Goal: Use online tool/utility: Use online tool/utility

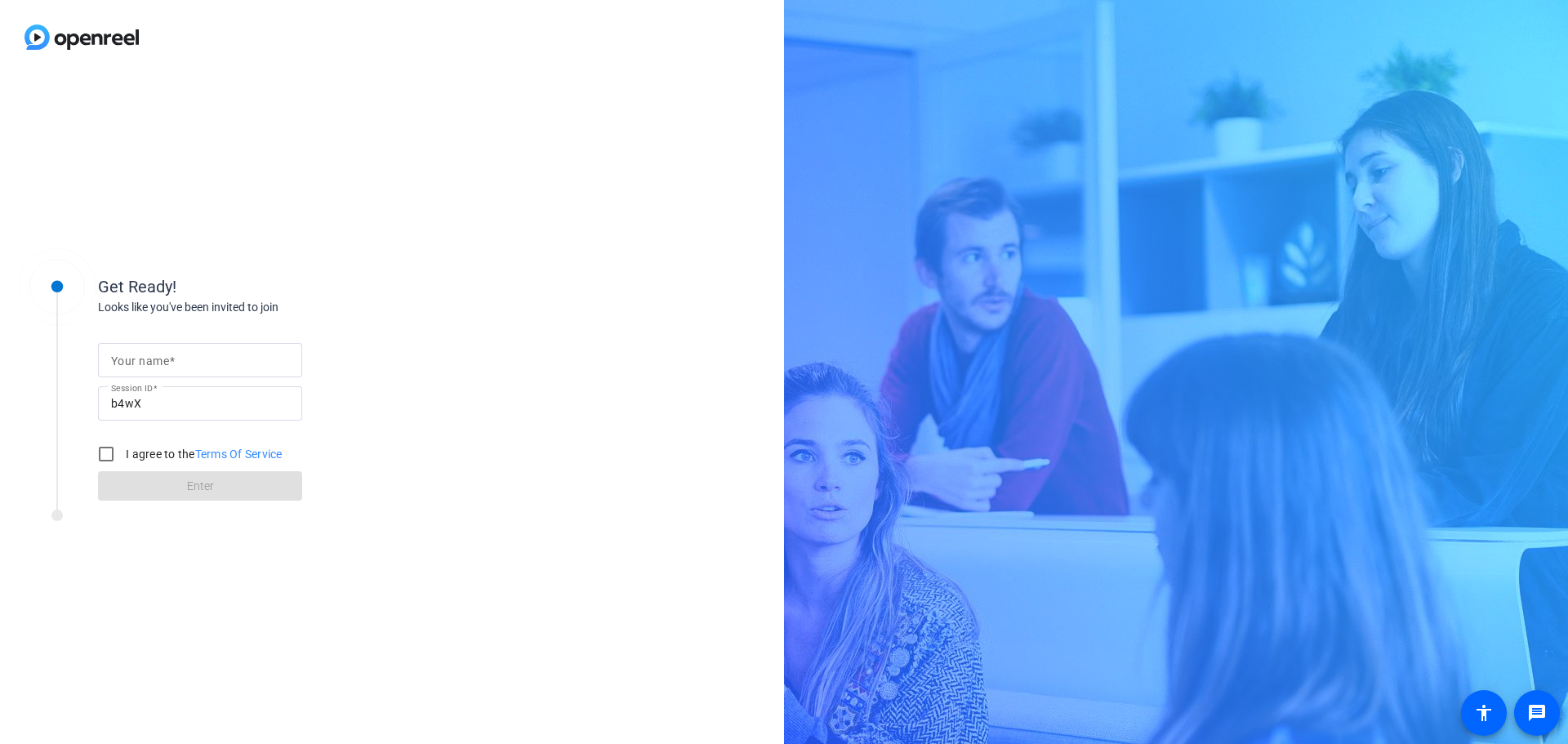
click at [148, 371] on div at bounding box center [200, 360] width 178 height 34
type input "[PERSON_NAME]"
click at [101, 454] on input "I agree to the Terms Of Service" at bounding box center [106, 454] width 32 height 32
checkbox input "true"
click at [224, 487] on span at bounding box center [200, 486] width 204 height 40
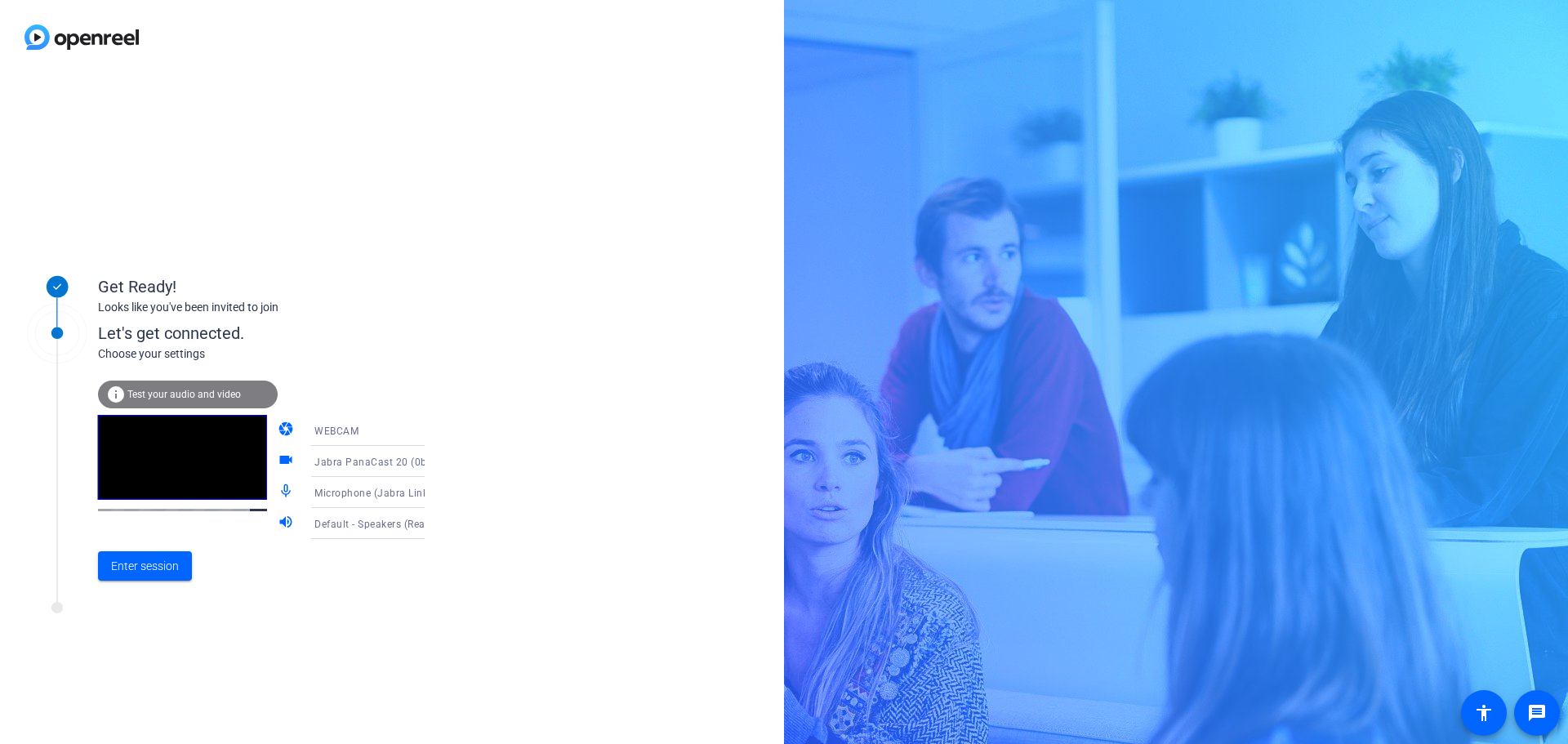
click at [431, 524] on icon at bounding box center [441, 523] width 20 height 20
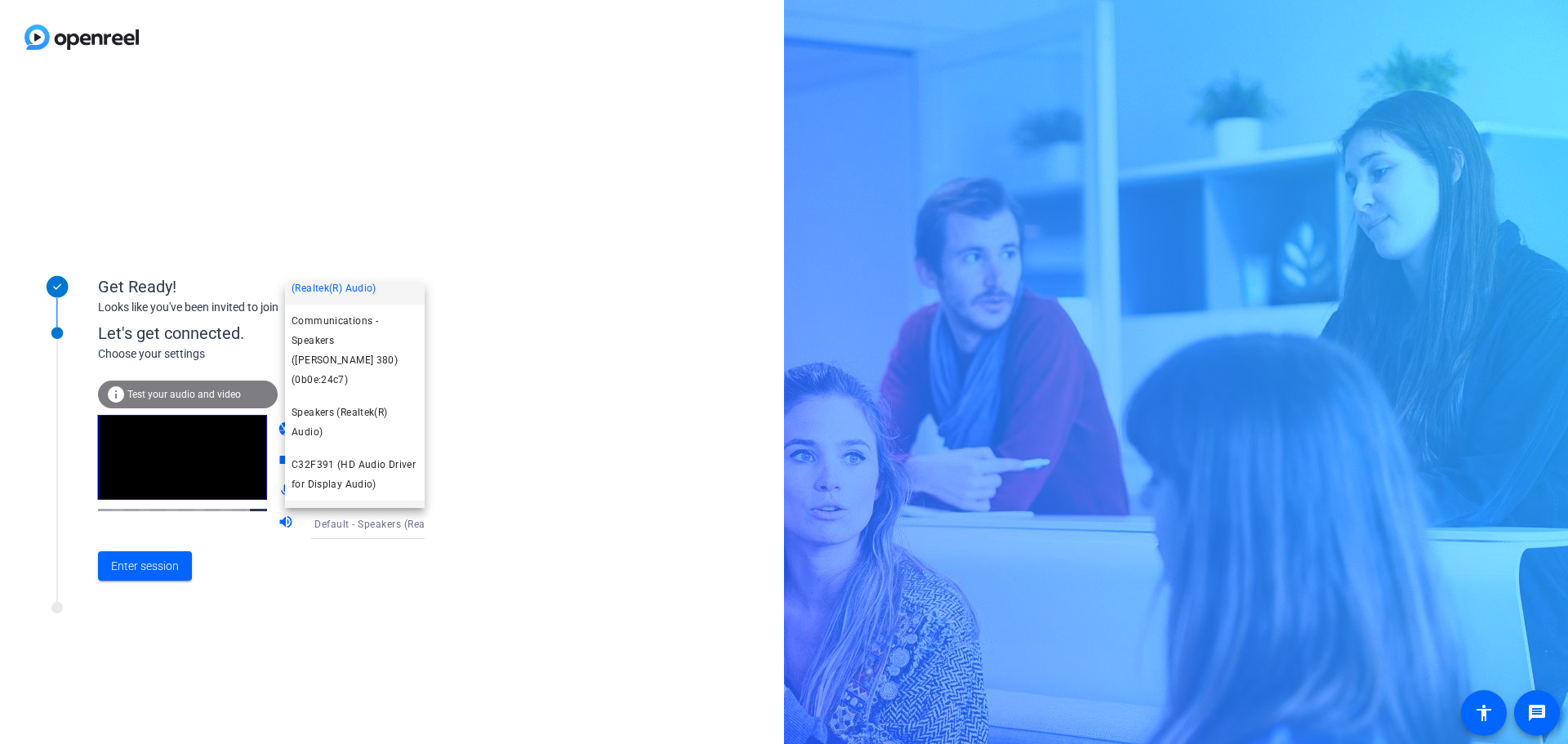
scroll to position [57, 0]
click at [340, 482] on span "Speakers (Jabra Link 380) (0b0e:24c7)" at bounding box center [355, 502] width 127 height 40
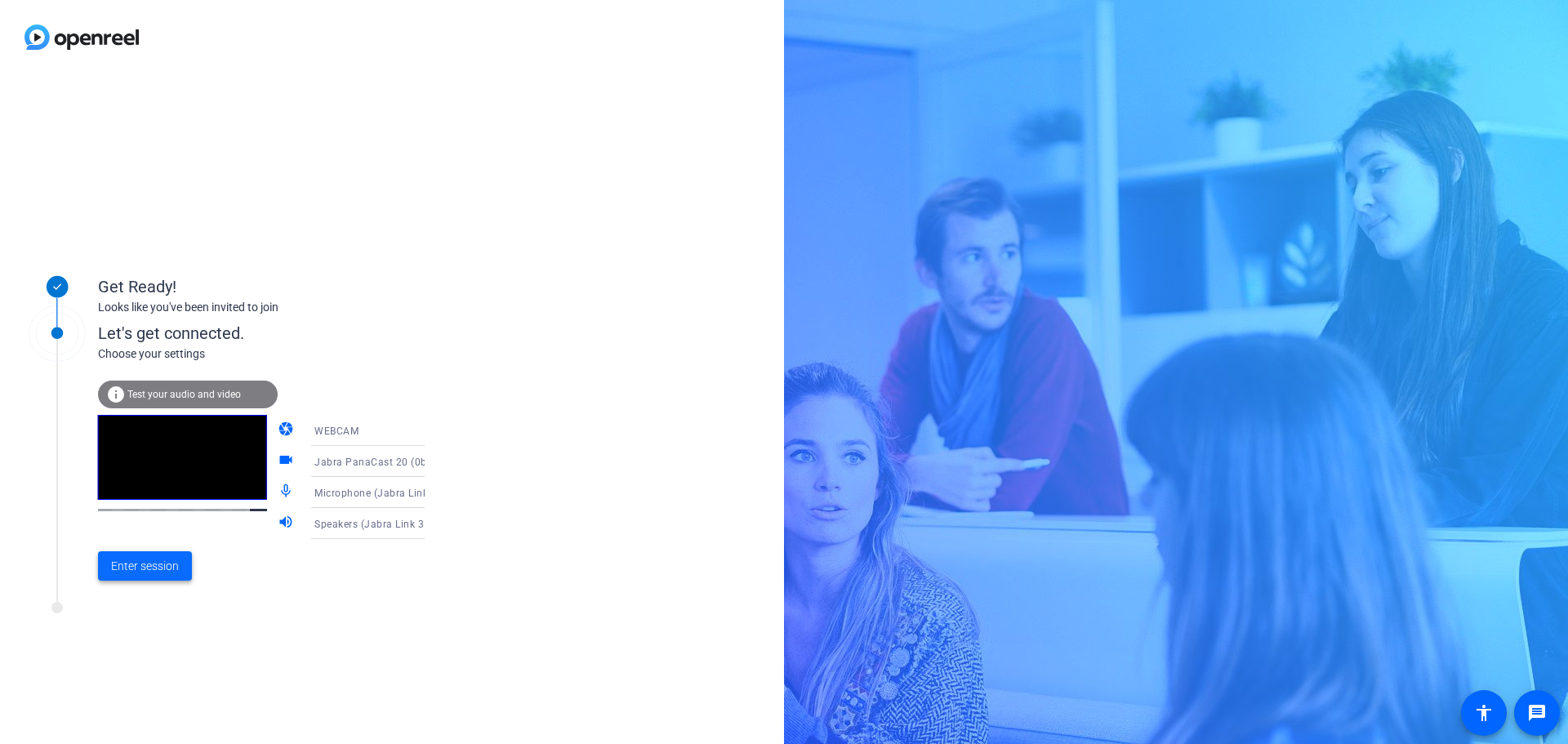
click at [140, 570] on span "Enter session" at bounding box center [144, 566] width 68 height 17
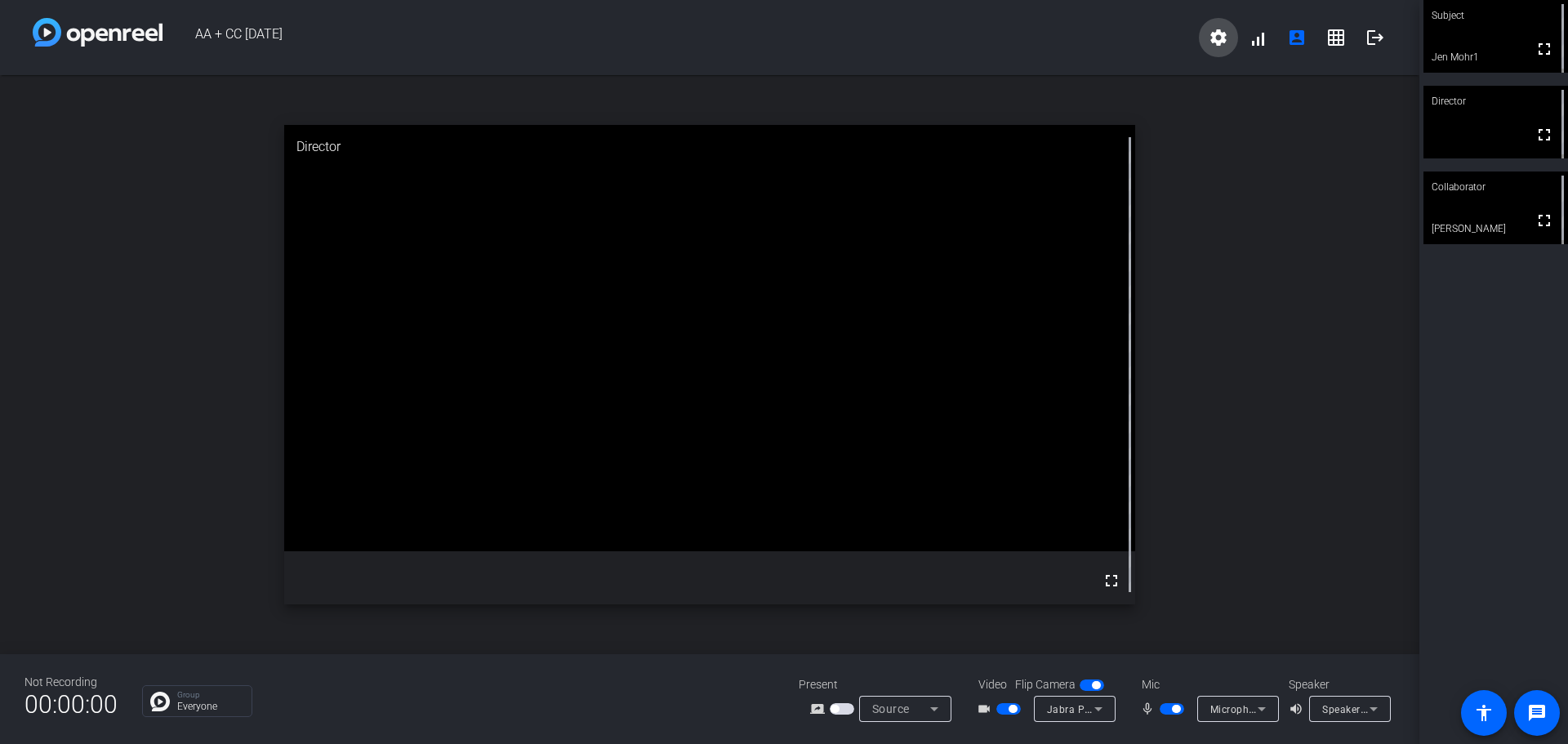
click at [1212, 39] on mat-icon "settings" at bounding box center [1219, 38] width 20 height 20
click at [1259, 39] on div at bounding box center [784, 372] width 1568 height 744
click at [1260, 41] on span at bounding box center [1258, 38] width 40 height 40
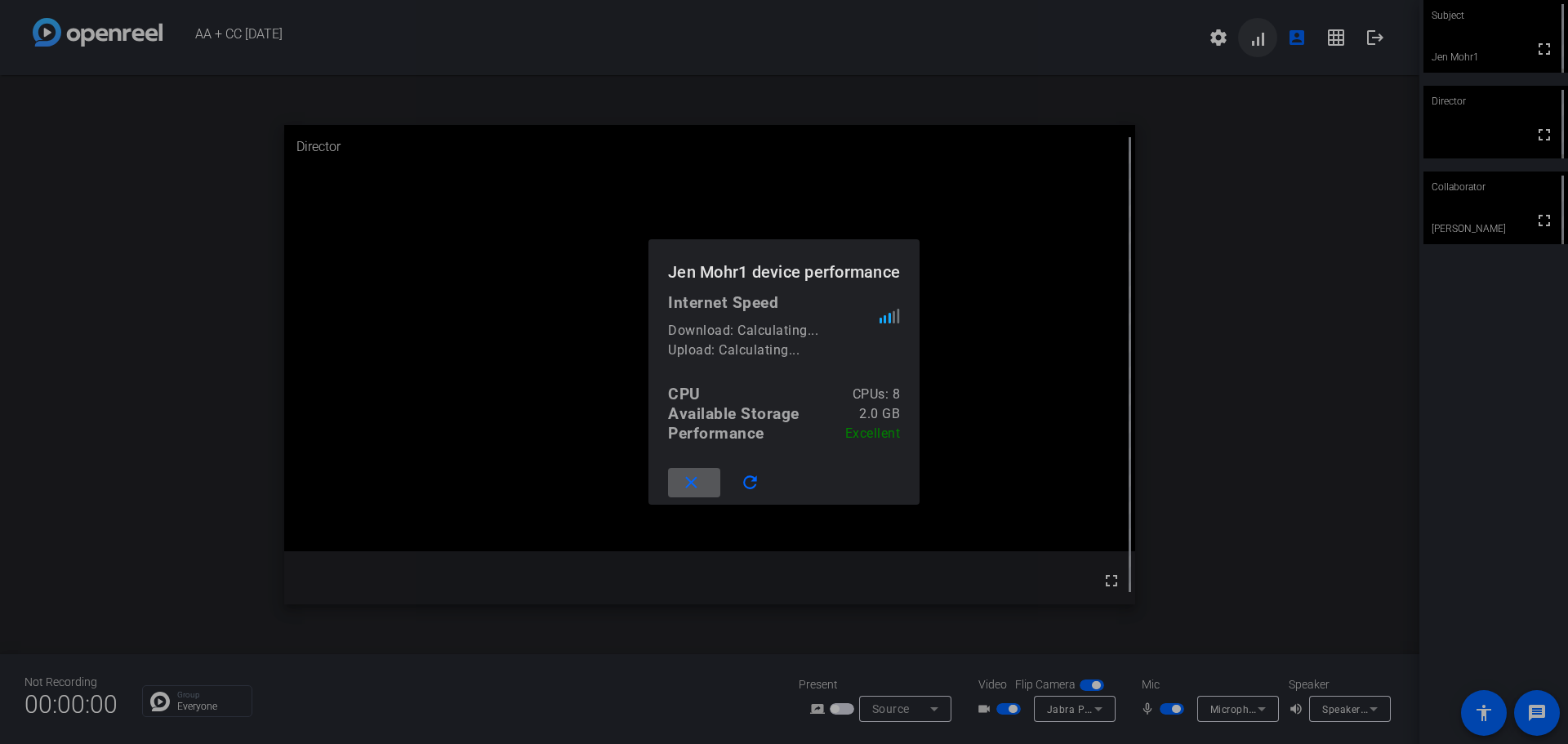
click at [1260, 41] on div at bounding box center [784, 372] width 1568 height 744
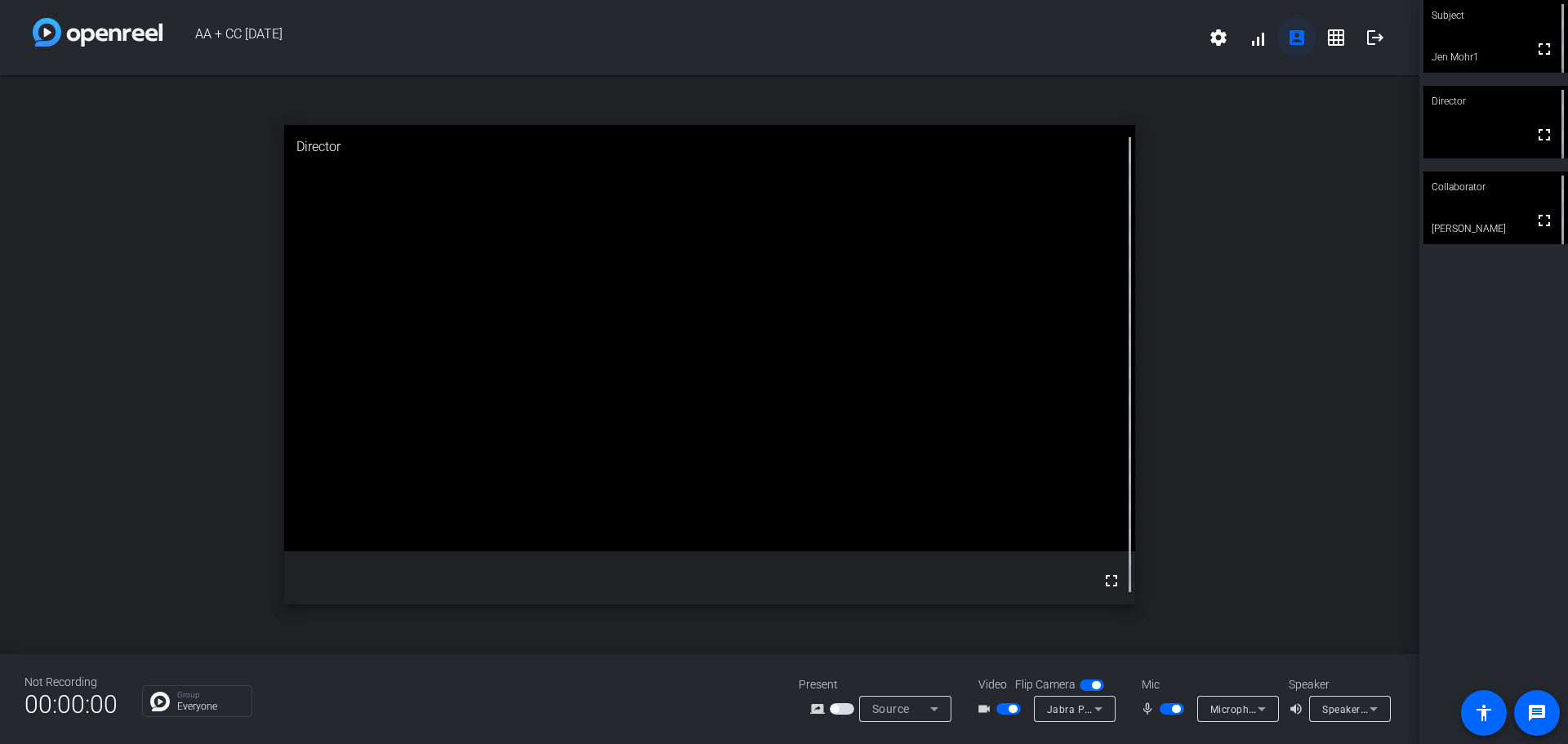
click at [1312, 33] on span at bounding box center [1298, 38] width 40 height 40
click at [1303, 36] on mat-icon "account_box" at bounding box center [1297, 38] width 20 height 20
click at [1291, 38] on mat-icon "account_box" at bounding box center [1297, 38] width 20 height 20
click at [1326, 38] on span at bounding box center [1337, 38] width 40 height 40
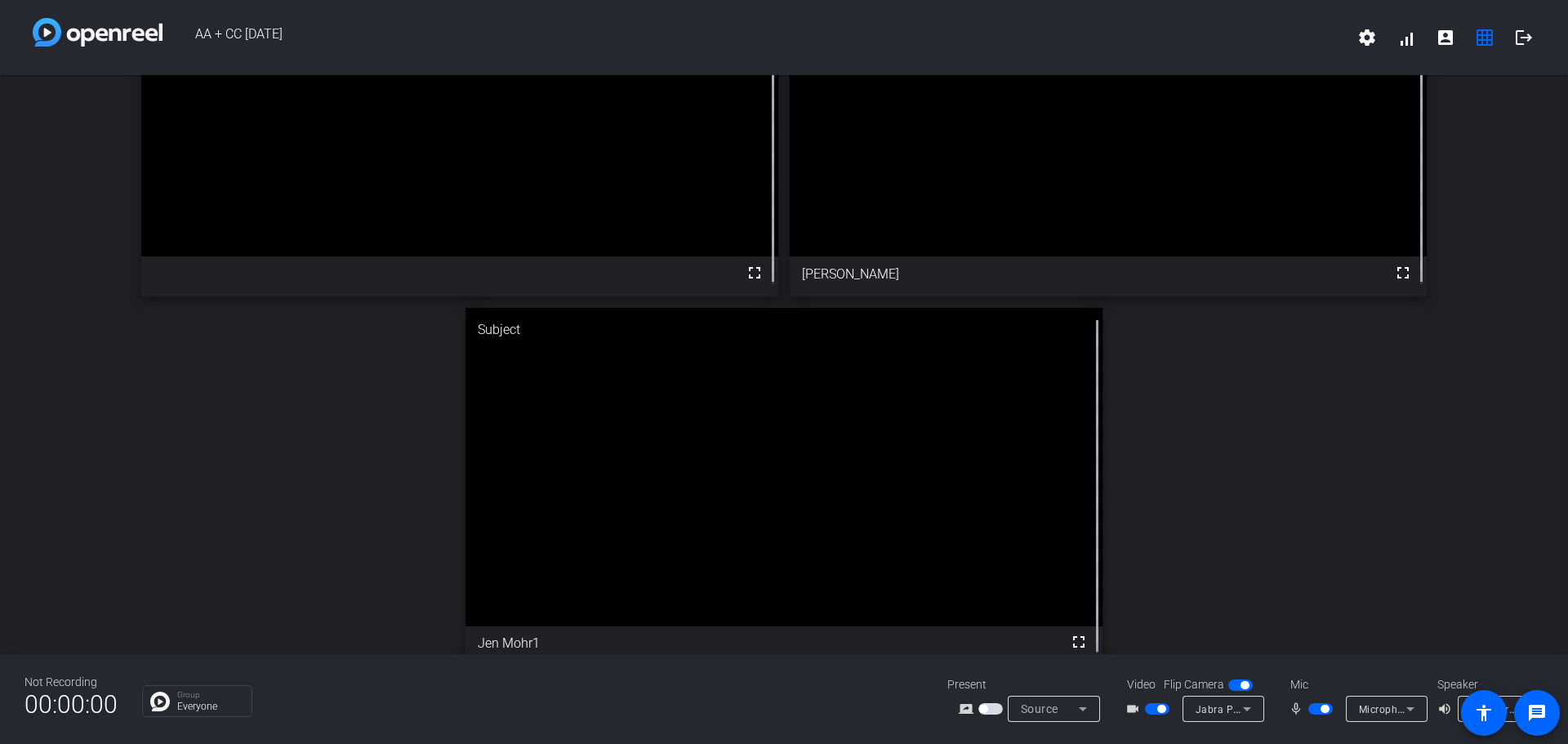
scroll to position [163, 0]
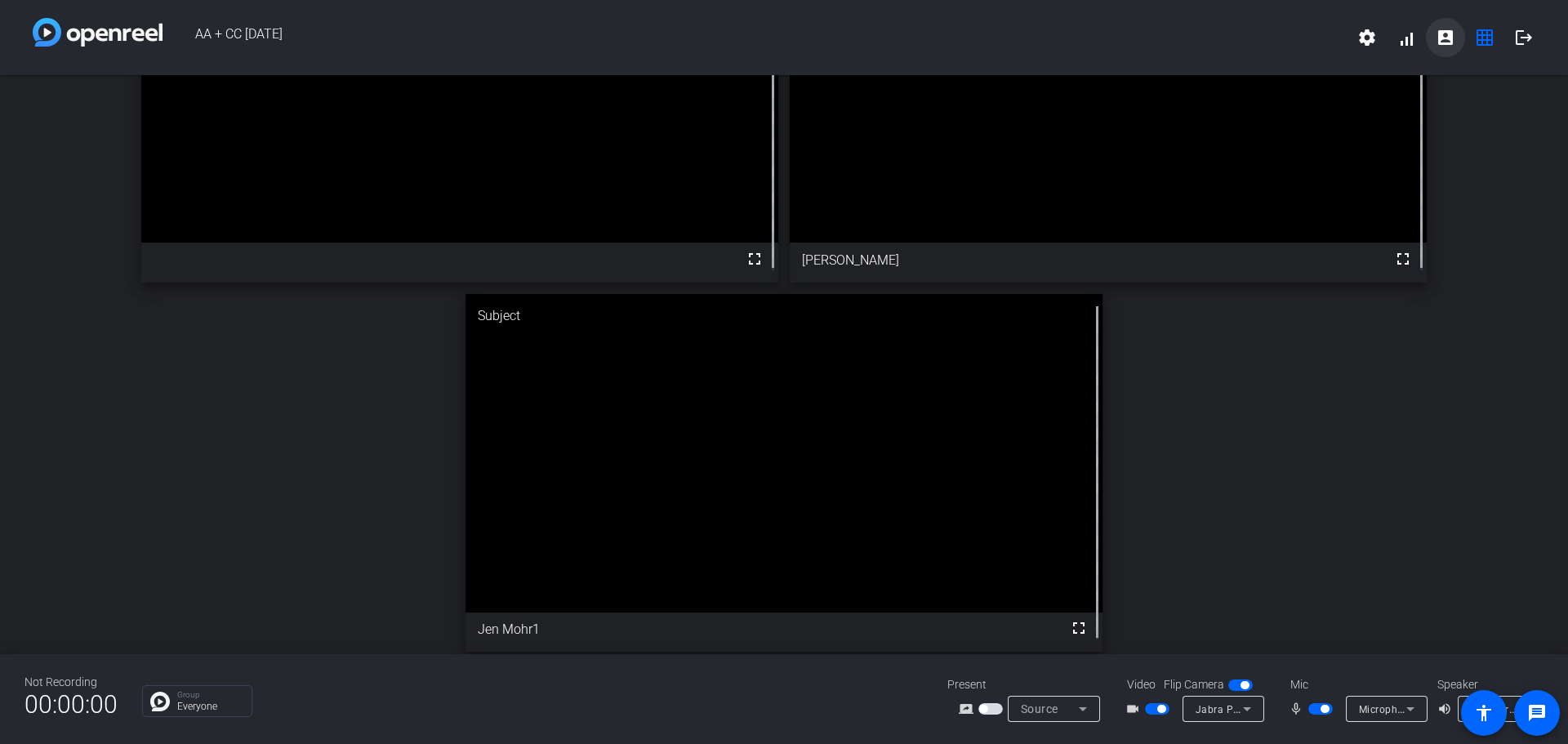
click at [1447, 38] on mat-icon "account_box" at bounding box center [1446, 38] width 20 height 20
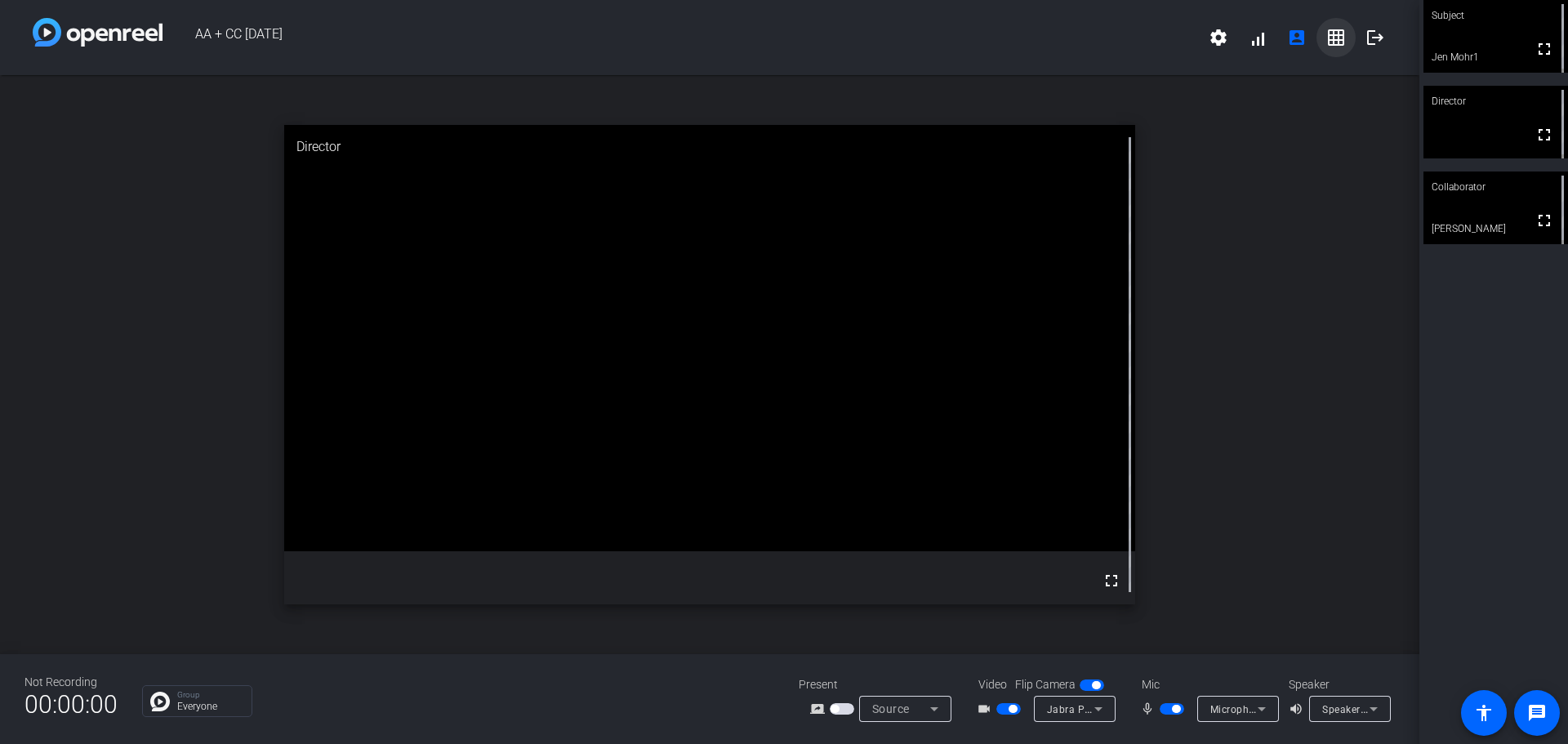
click at [1328, 37] on mat-icon "grid_on" at bounding box center [1337, 38] width 20 height 20
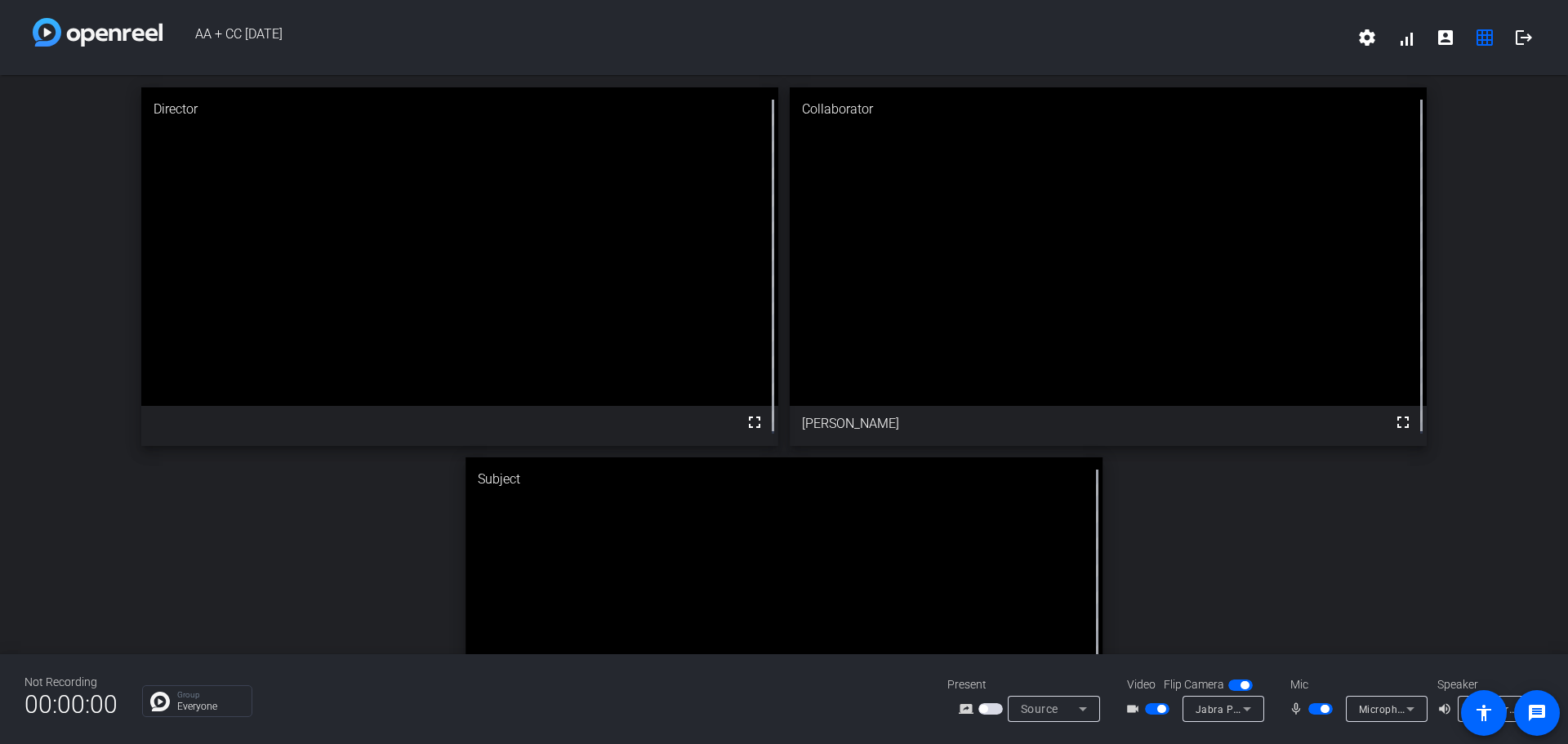
click at [1089, 707] on icon at bounding box center [1083, 709] width 20 height 20
click at [1089, 708] on div at bounding box center [784, 372] width 1568 height 744
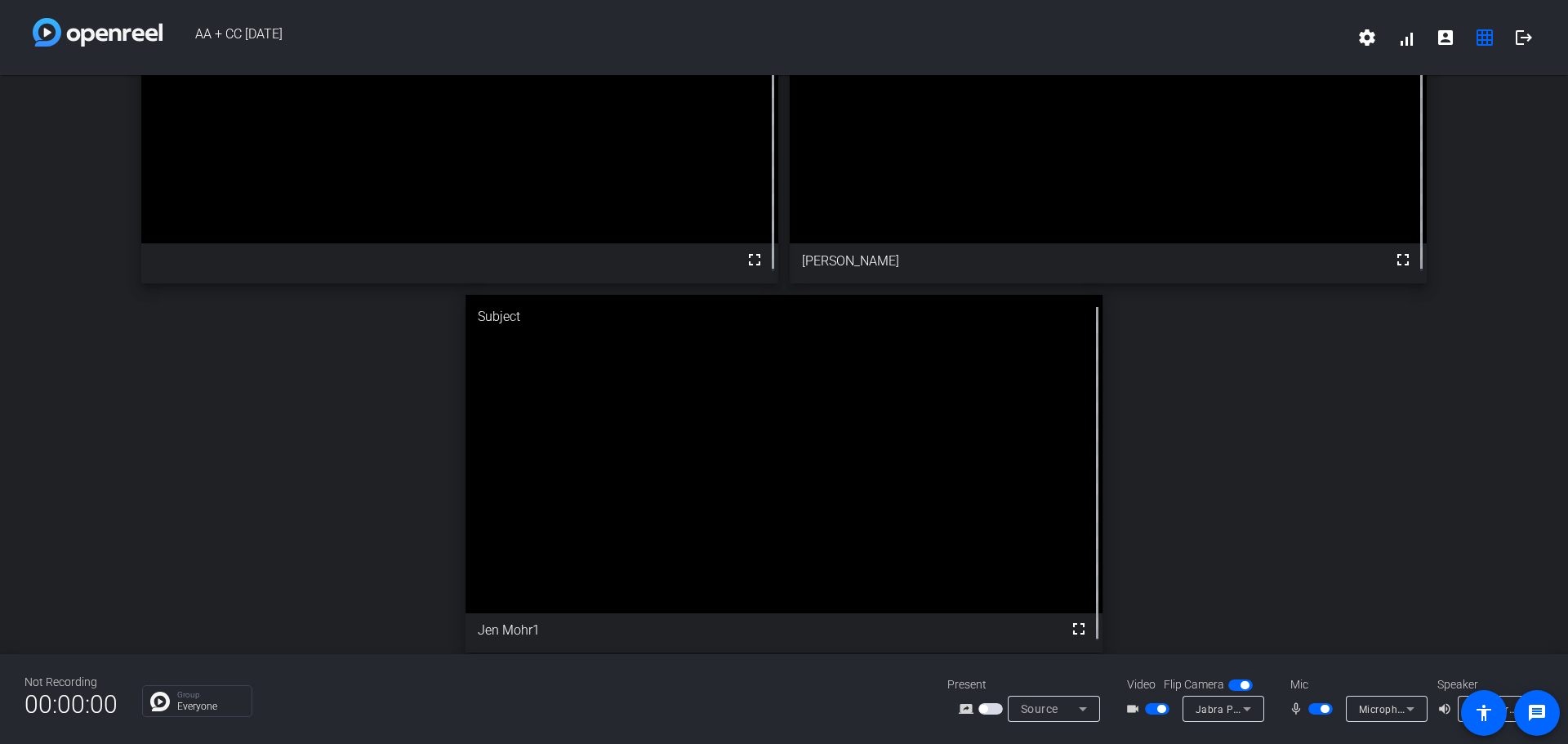
scroll to position [169, 0]
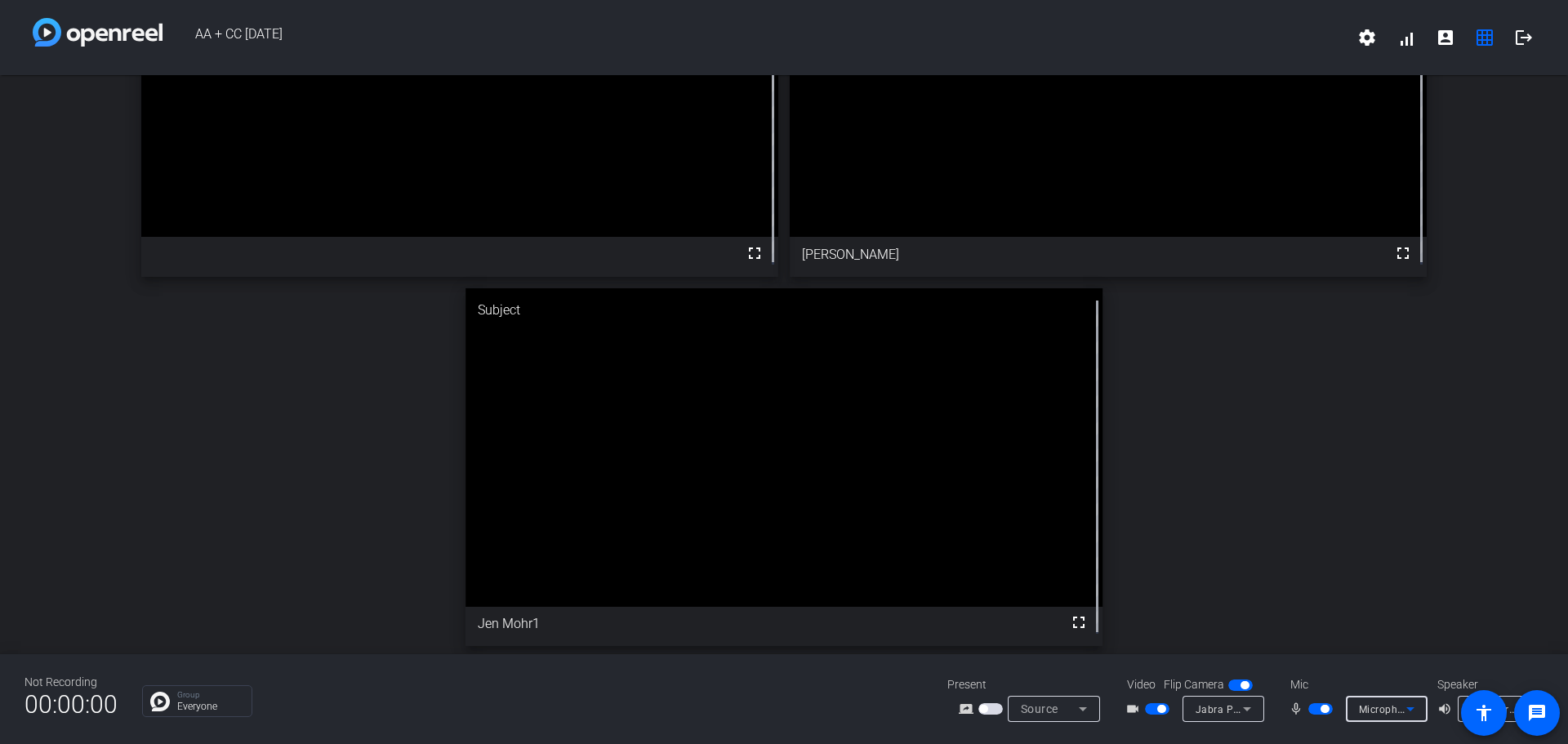
click at [1410, 712] on icon at bounding box center [1410, 709] width 20 height 20
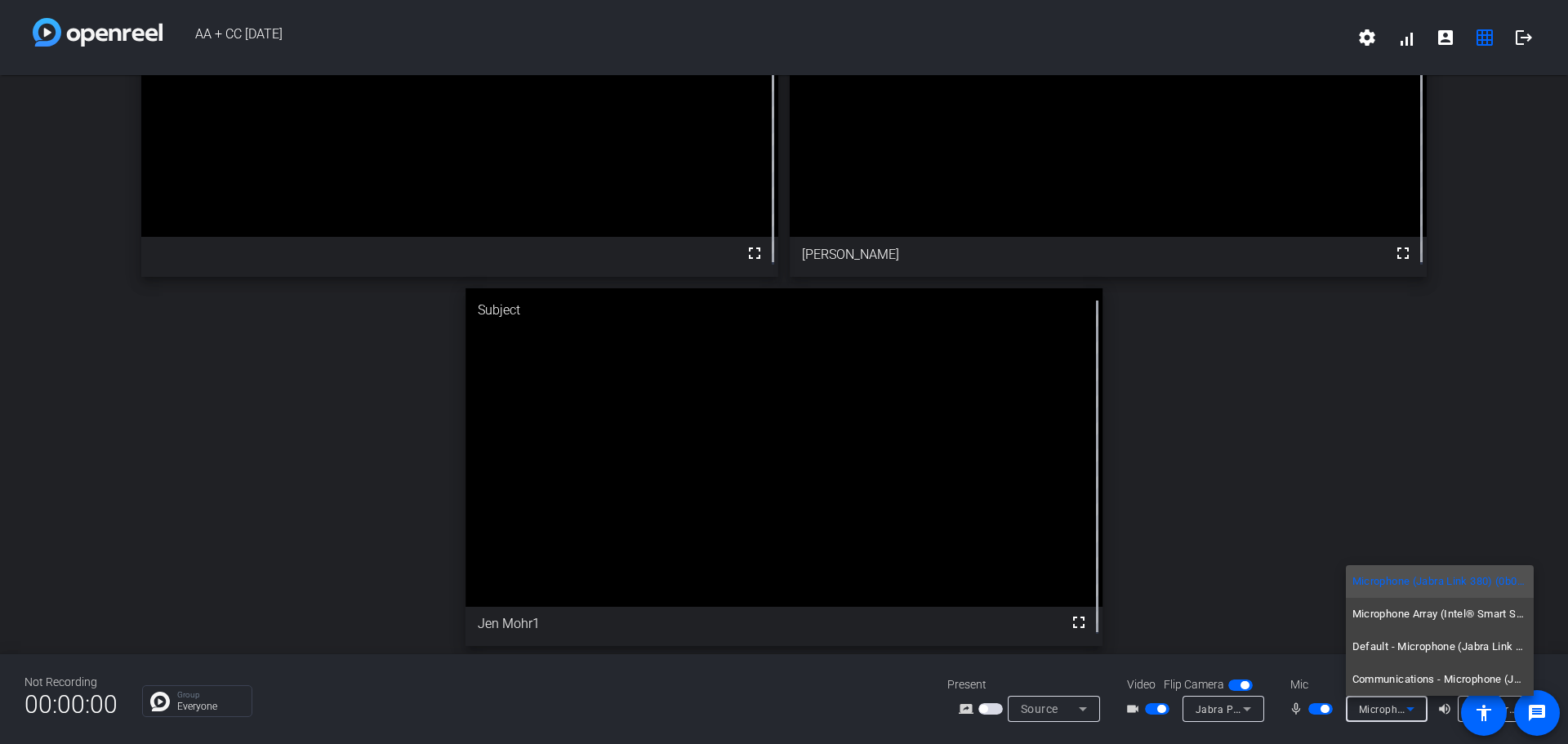
click at [1411, 710] on div at bounding box center [784, 372] width 1568 height 744
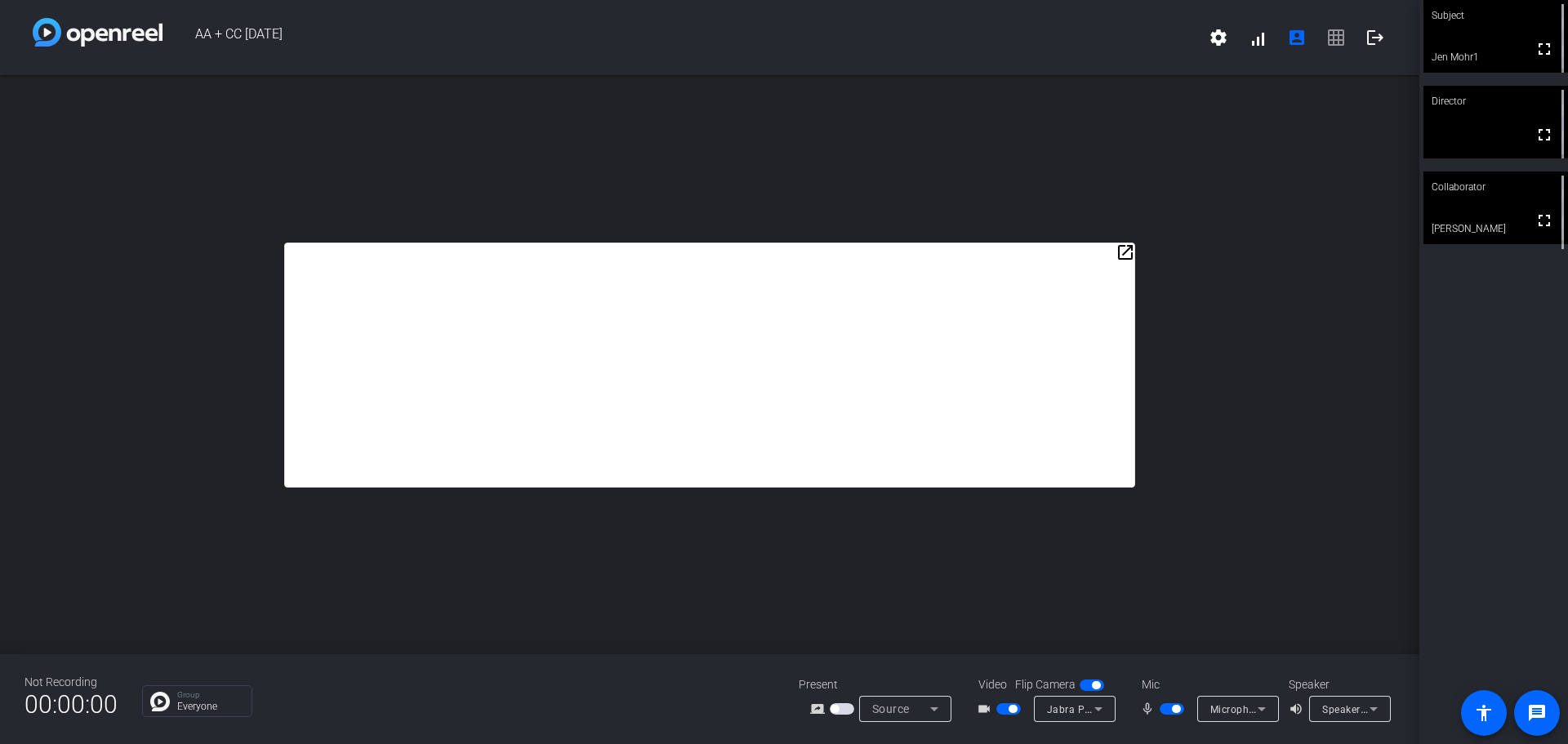
scroll to position [0, 0]
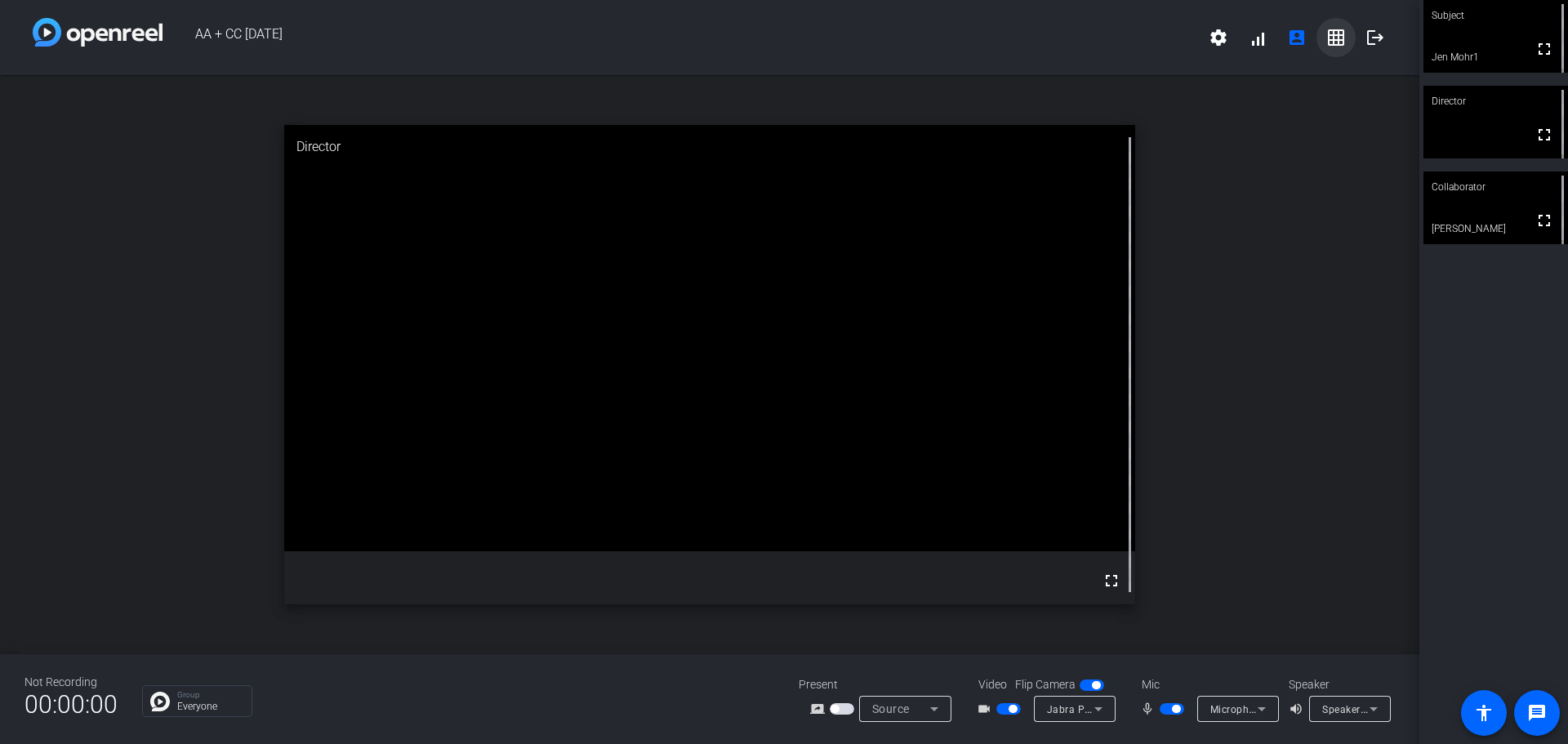
click at [1336, 38] on mat-icon "grid_on" at bounding box center [1337, 38] width 20 height 20
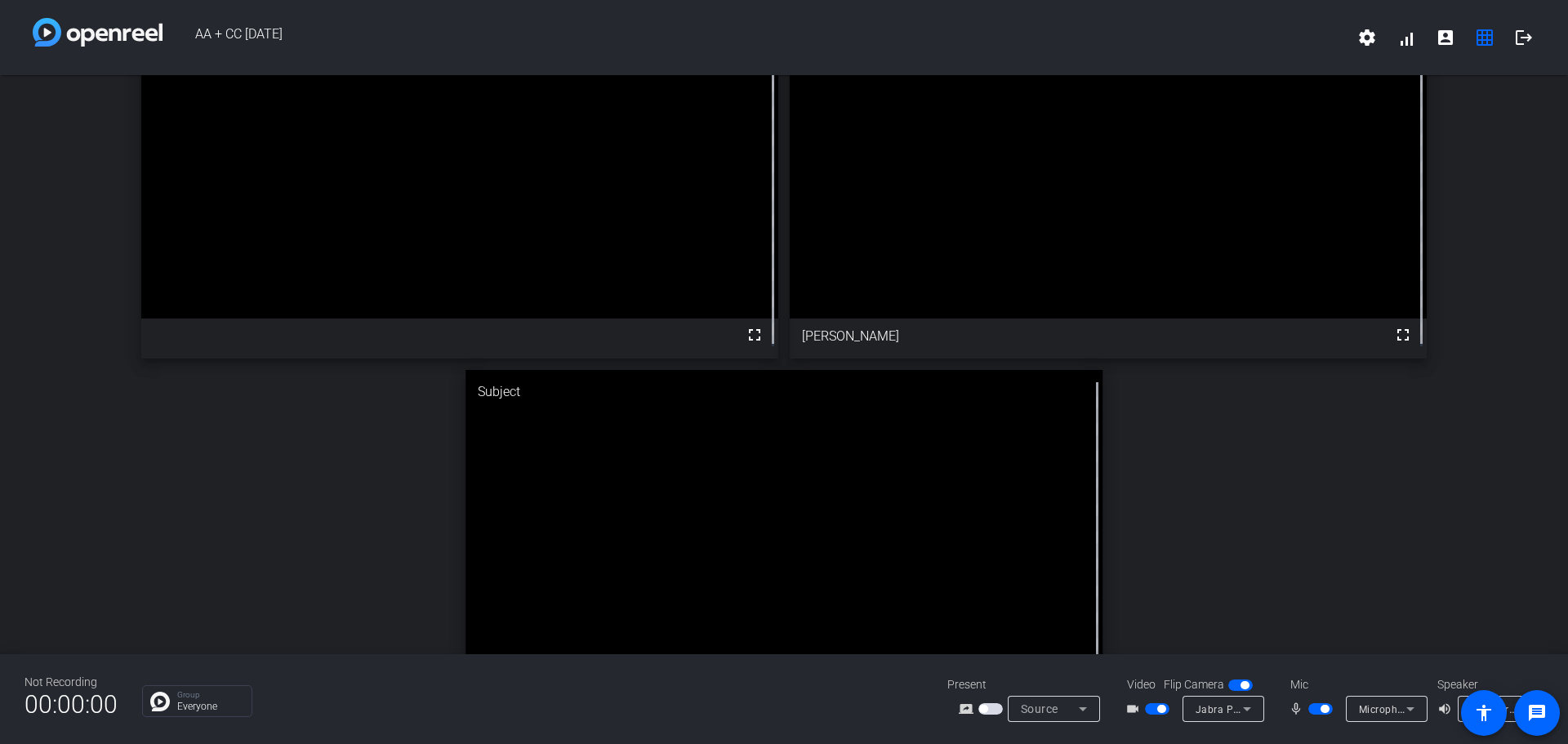
scroll to position [5, 0]
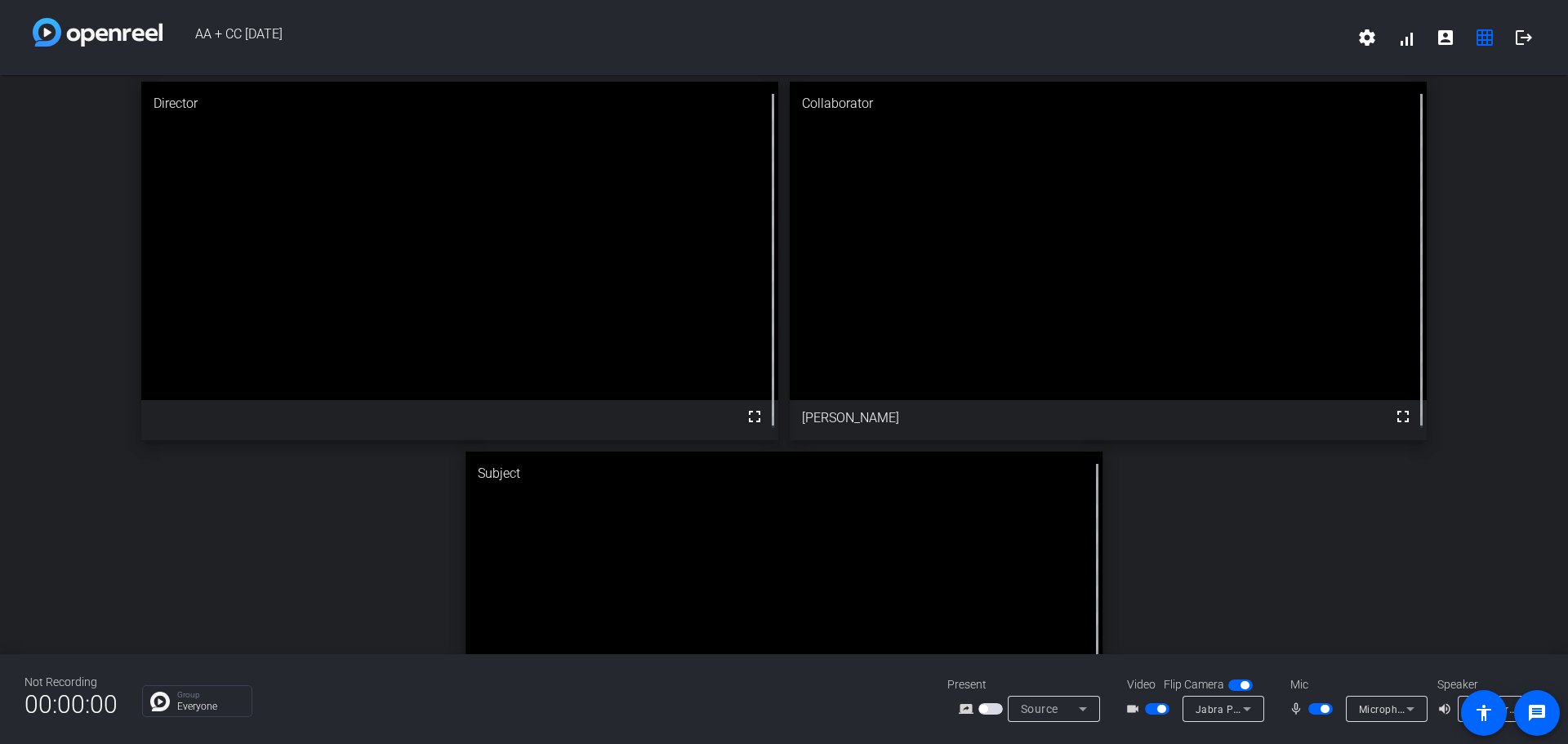
click at [1408, 540] on div "Director fullscreen Collaborator fullscreen [PERSON_NAME] Subject fullscreen Je…" at bounding box center [784, 445] width 1568 height 752
click at [1476, 563] on div "Director fullscreen Collaborator fullscreen [PERSON_NAME] Subject fullscreen Je…" at bounding box center [784, 445] width 1568 height 752
click at [1084, 698] on div "Source" at bounding box center [1054, 709] width 66 height 26
click at [1079, 646] on span "Screen Sharing" at bounding box center [1051, 647] width 75 height 20
click at [1085, 708] on icon at bounding box center [1083, 709] width 20 height 20
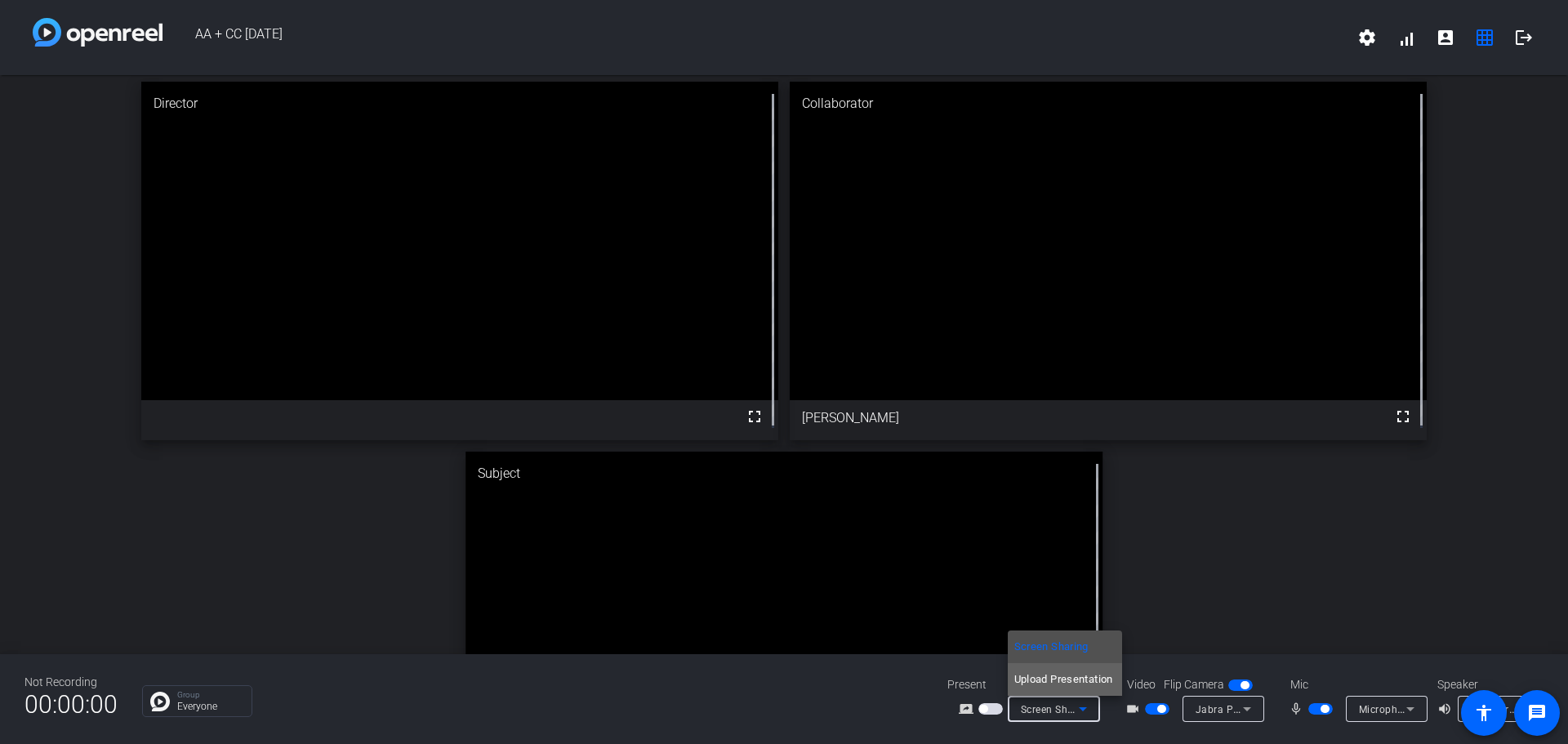
click at [1083, 678] on span "Upload Presentation" at bounding box center [1064, 680] width 99 height 20
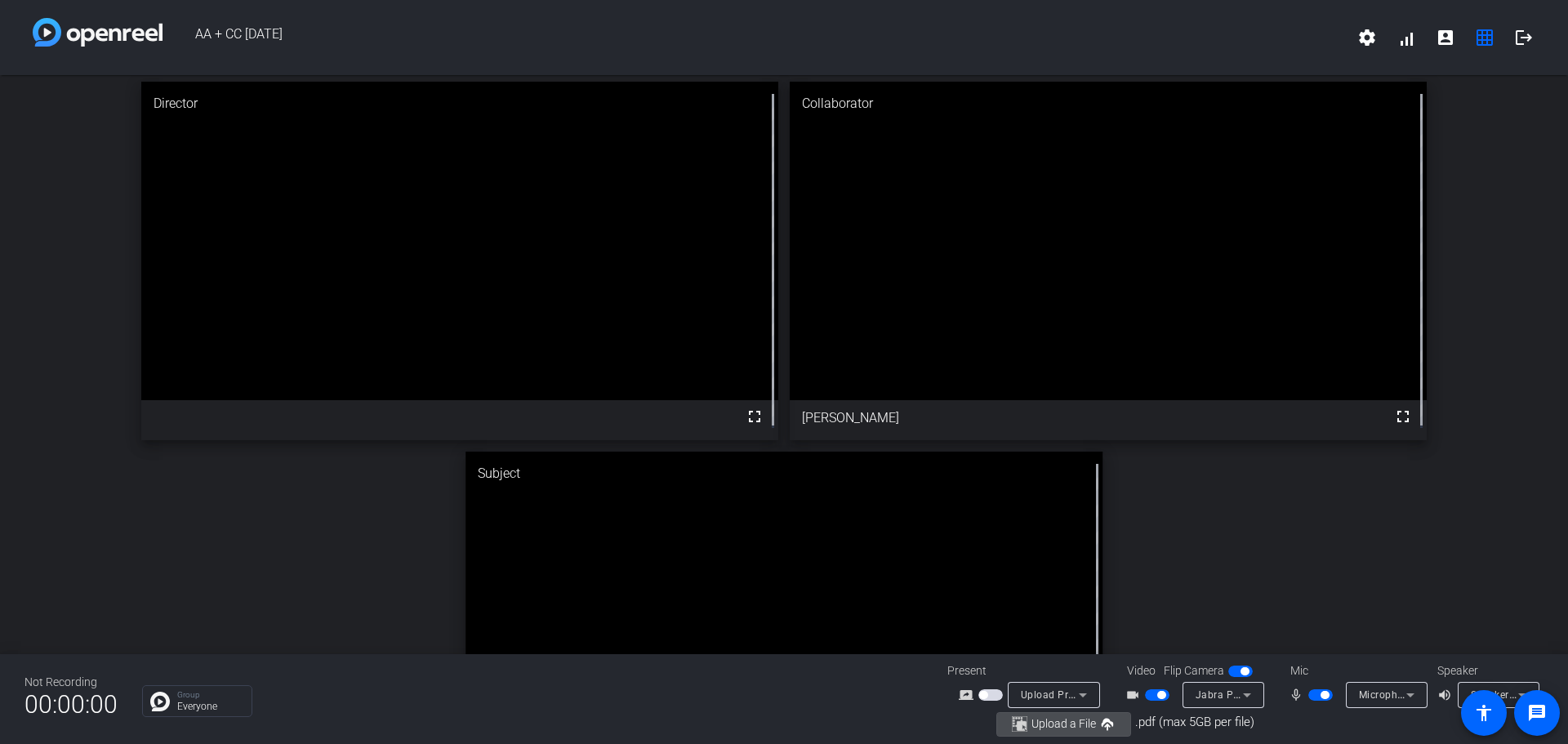
click at [1065, 724] on span "Upload a File" at bounding box center [1065, 724] width 65 height 13
click at [1086, 692] on icon at bounding box center [1083, 695] width 20 height 20
click at [1068, 625] on span "Screen Sharing" at bounding box center [1051, 633] width 75 height 20
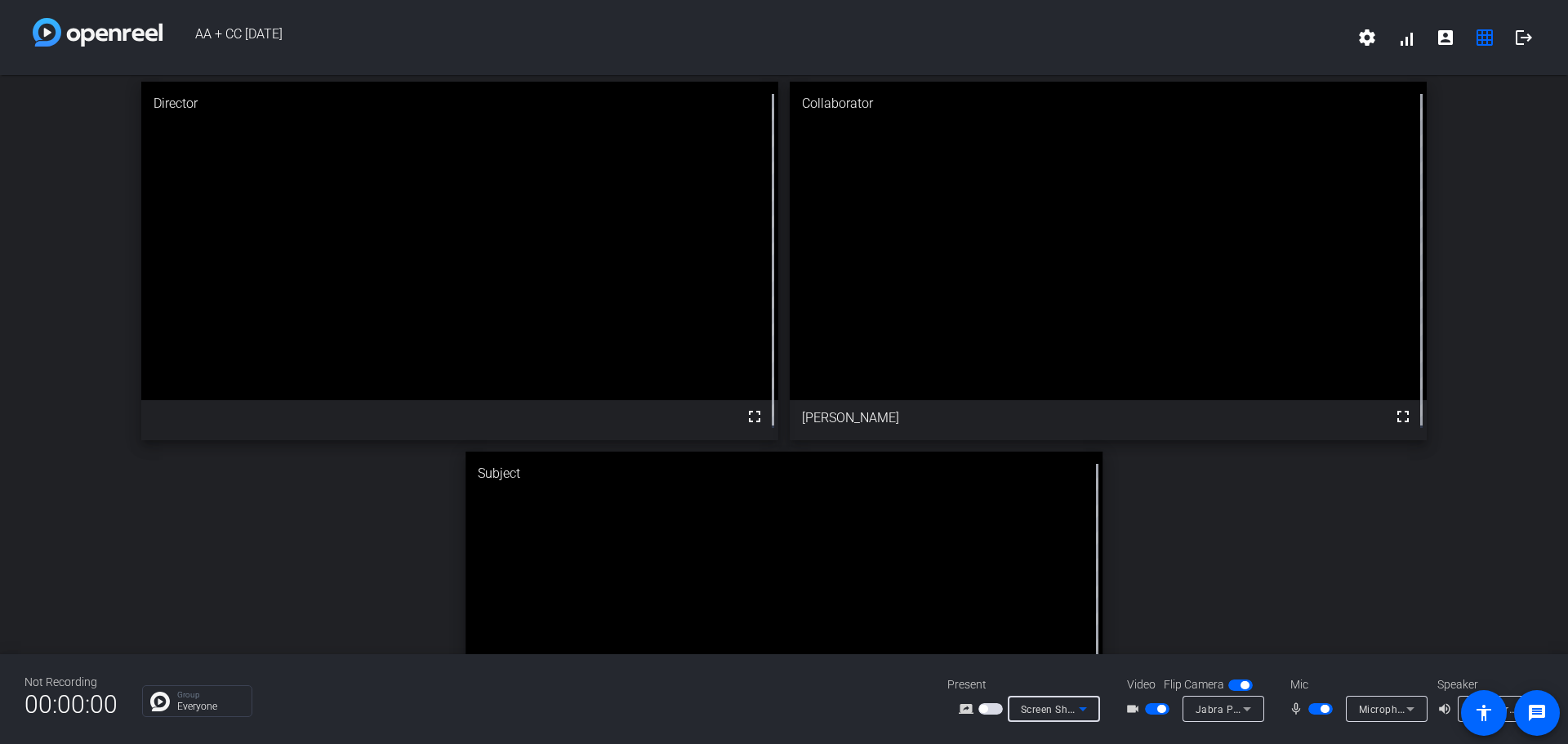
click at [1079, 707] on icon at bounding box center [1083, 709] width 20 height 20
drag, startPoint x: 1057, startPoint y: 645, endPoint x: 1057, endPoint y: 591, distance: 54.0
click at [1056, 645] on span "Screen Sharing" at bounding box center [1051, 647] width 75 height 20
click at [1077, 714] on icon at bounding box center [1083, 709] width 20 height 20
click at [992, 699] on div at bounding box center [784, 372] width 1568 height 744
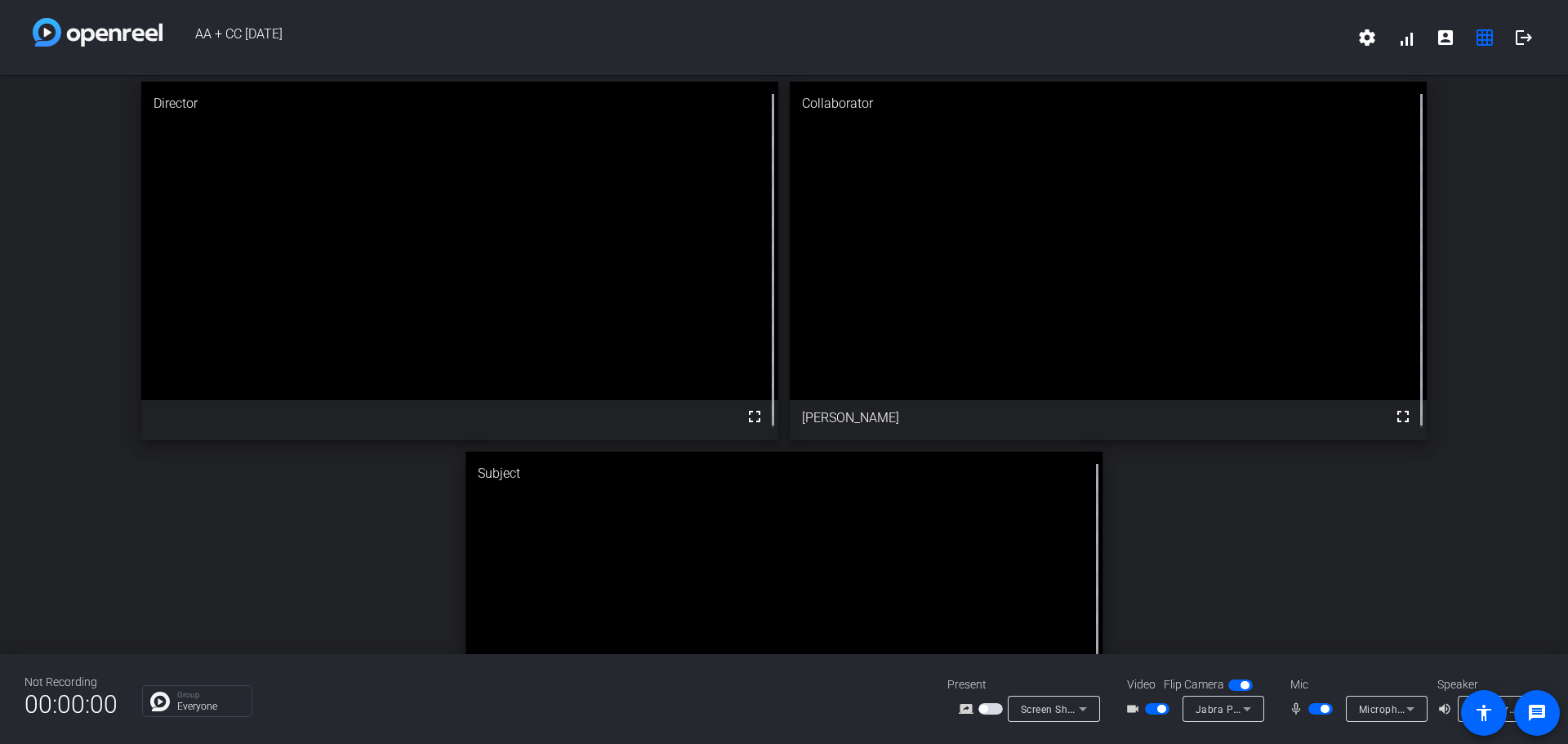
click at [1088, 702] on icon at bounding box center [1083, 709] width 20 height 20
click at [1056, 648] on span "Screen Sharing" at bounding box center [1051, 647] width 75 height 20
click at [1083, 707] on icon at bounding box center [1083, 709] width 20 height 20
click at [1045, 641] on span "Screen Sharing" at bounding box center [1051, 647] width 75 height 20
click at [1084, 707] on icon at bounding box center [1083, 709] width 20 height 20
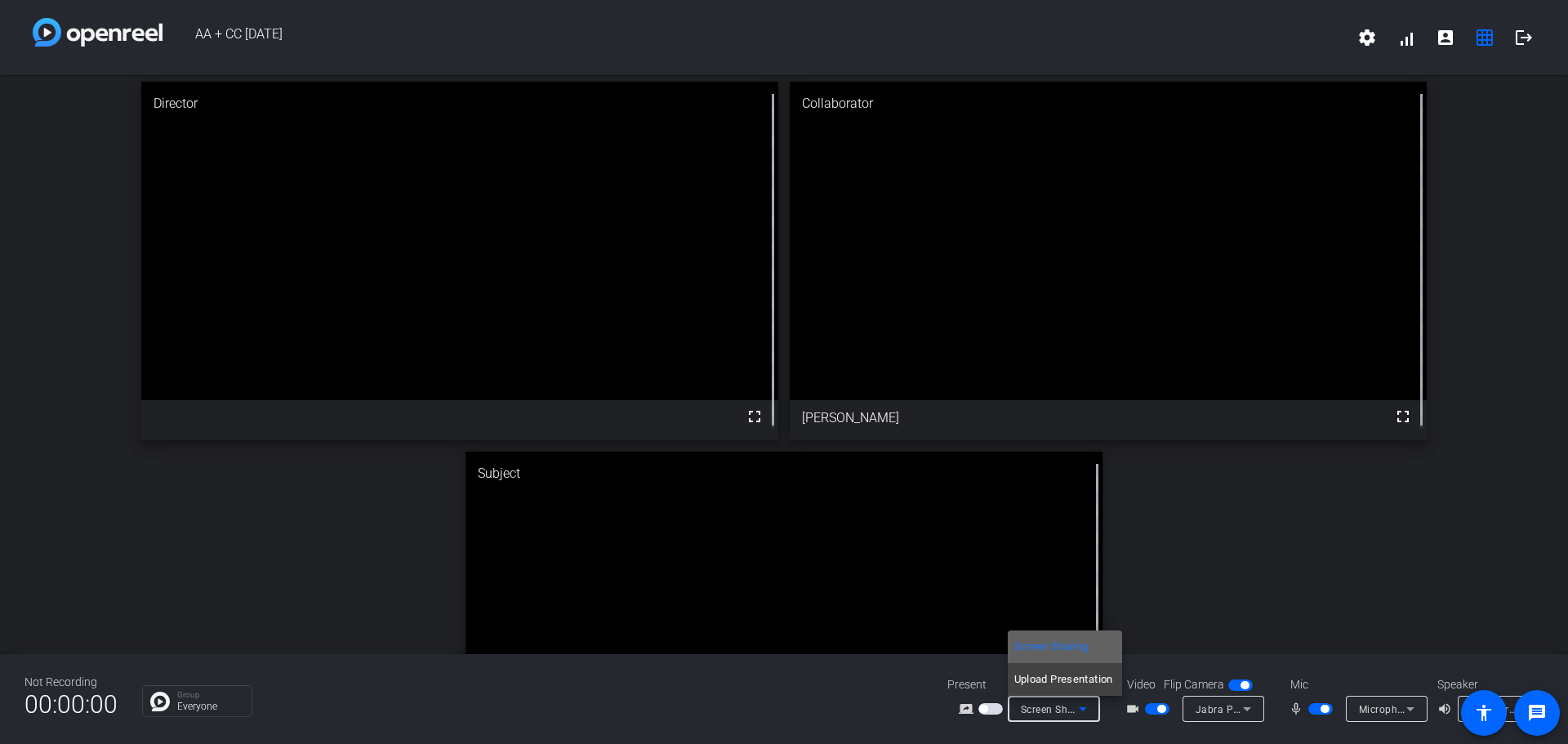
click at [1062, 646] on span "Screen Sharing" at bounding box center [1051, 647] width 75 height 20
click at [1073, 695] on div "Present screen_share_outline Screen Sharing" at bounding box center [1029, 699] width 163 height 46
click at [1075, 709] on icon at bounding box center [1083, 709] width 20 height 20
click at [1045, 643] on span "Screen Sharing" at bounding box center [1051, 647] width 75 height 20
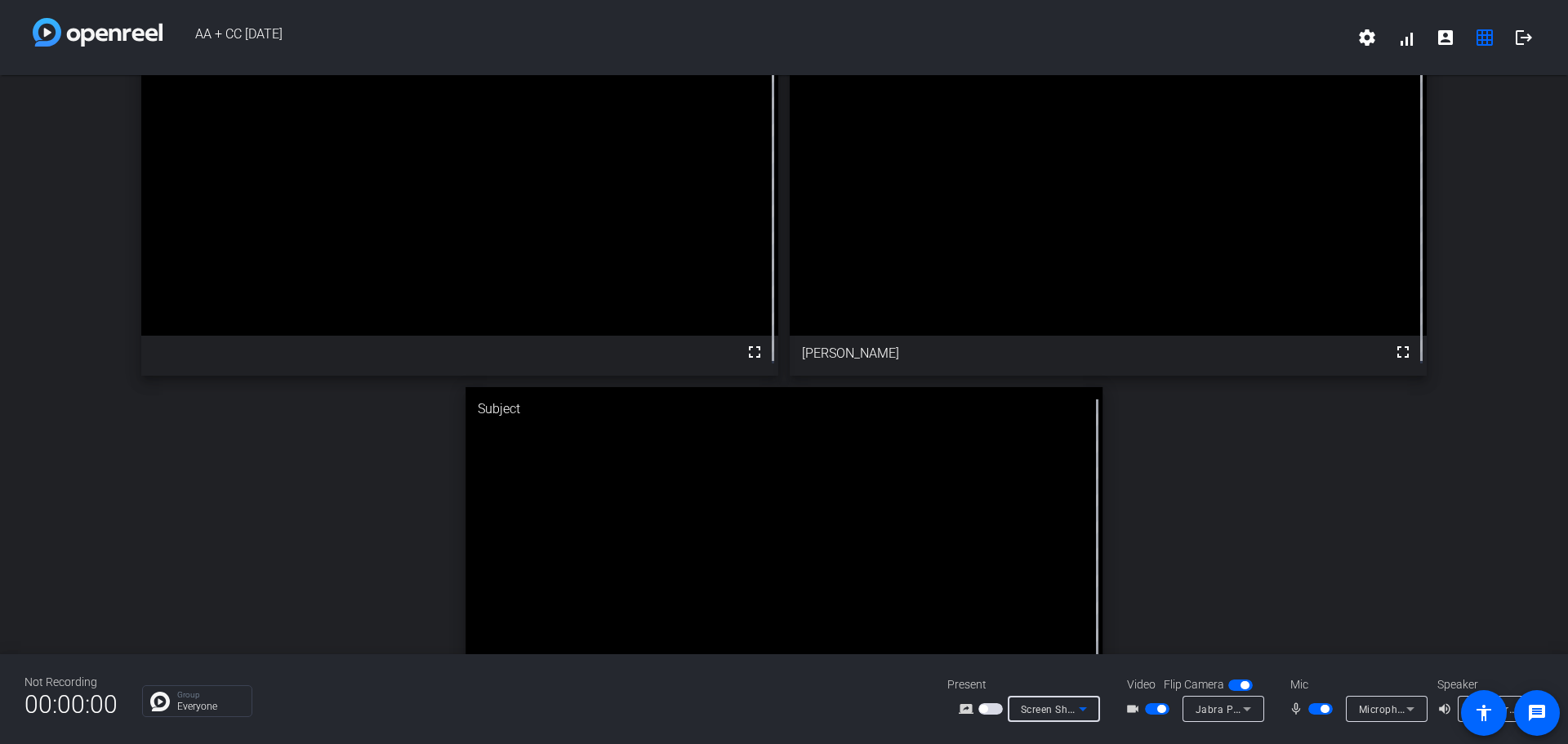
scroll to position [0, 0]
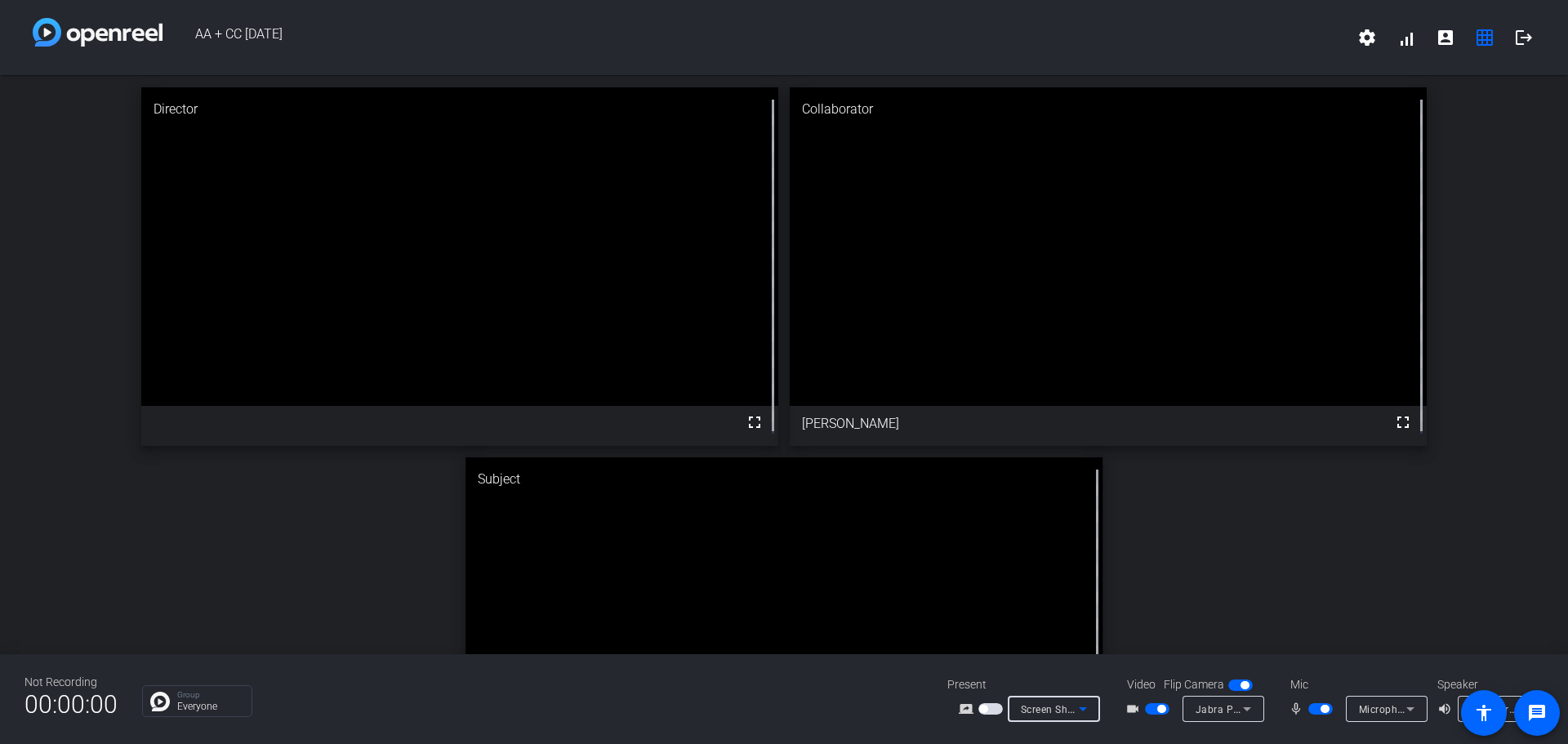
click at [1065, 713] on span "Screen Sharing" at bounding box center [1057, 709] width 72 height 14
click at [1065, 676] on span "Upload Presentation" at bounding box center [1064, 680] width 99 height 20
click at [1083, 689] on icon at bounding box center [1083, 695] width 20 height 20
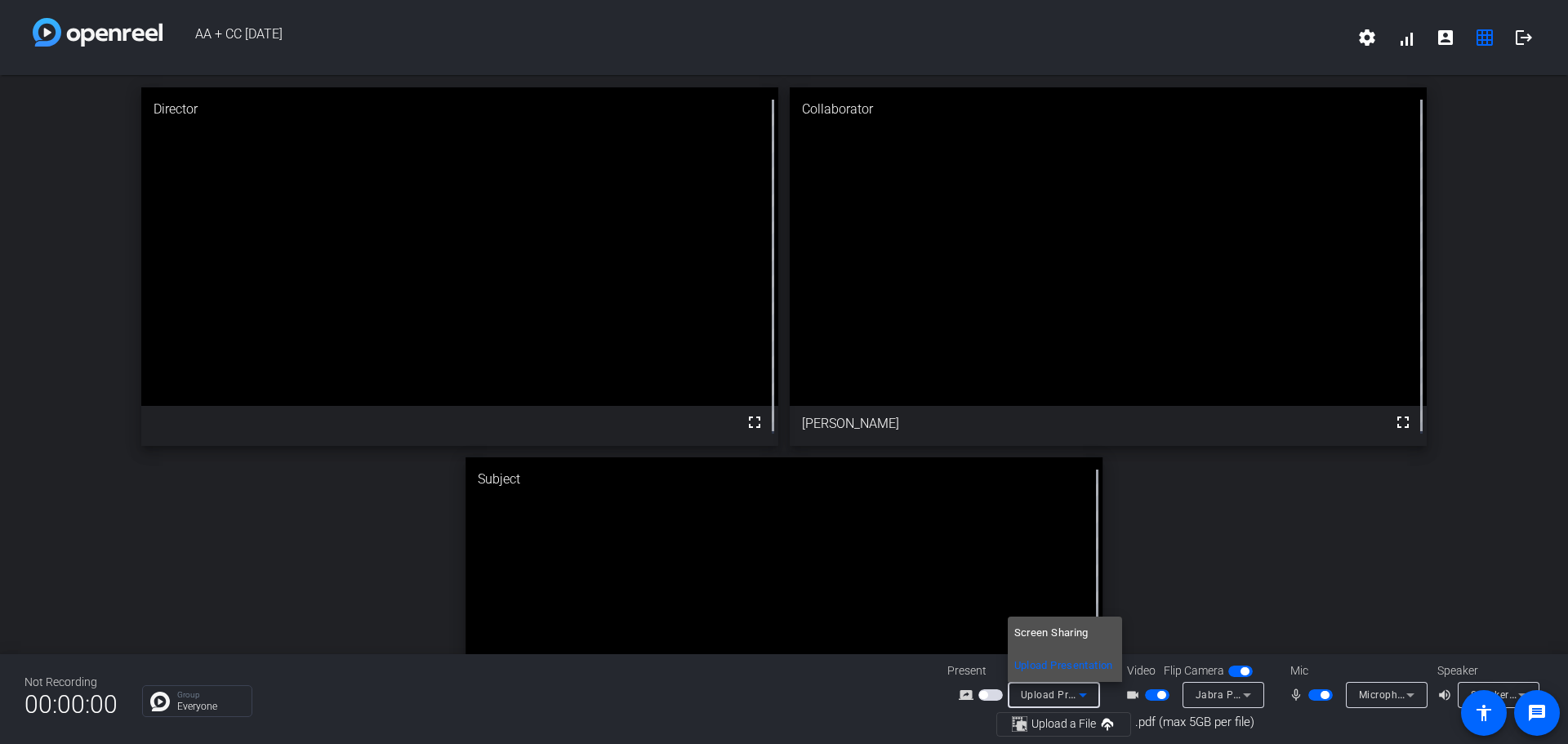
click at [1044, 631] on span "Screen Sharing" at bounding box center [1051, 633] width 75 height 20
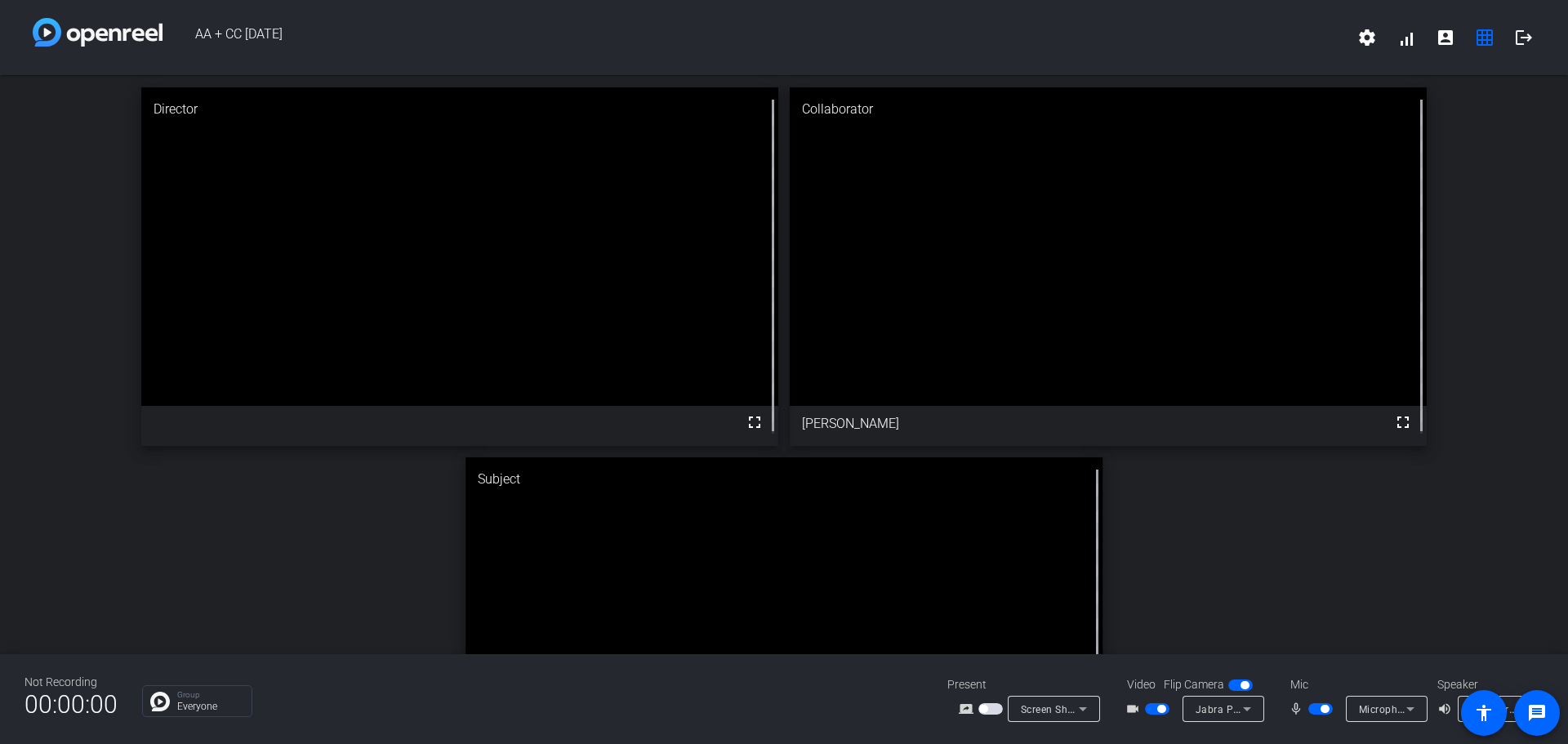
click at [992, 708] on span "button" at bounding box center [991, 709] width 24 height 12
click at [1057, 709] on span "Screen Sharing" at bounding box center [1057, 709] width 72 height 14
click at [1057, 649] on span "Screen Sharing" at bounding box center [1051, 647] width 75 height 20
click at [1090, 712] on icon at bounding box center [1083, 709] width 20 height 20
click at [1067, 674] on span "Upload Presentation" at bounding box center [1064, 680] width 99 height 20
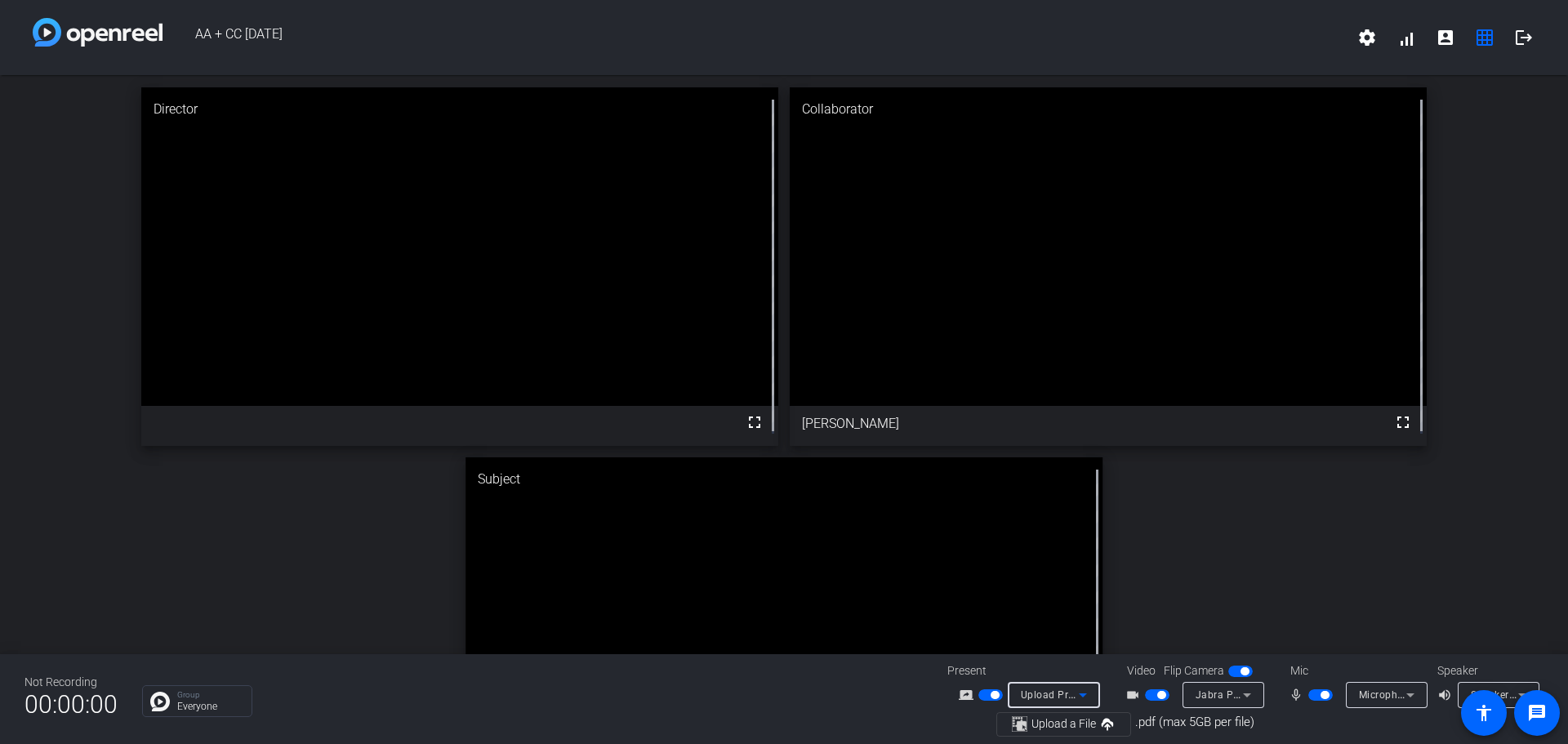
click at [1049, 696] on span "Upload Presentation" at bounding box center [1071, 694] width 99 height 14
click at [1056, 629] on span "Screen Sharing" at bounding box center [1051, 633] width 75 height 20
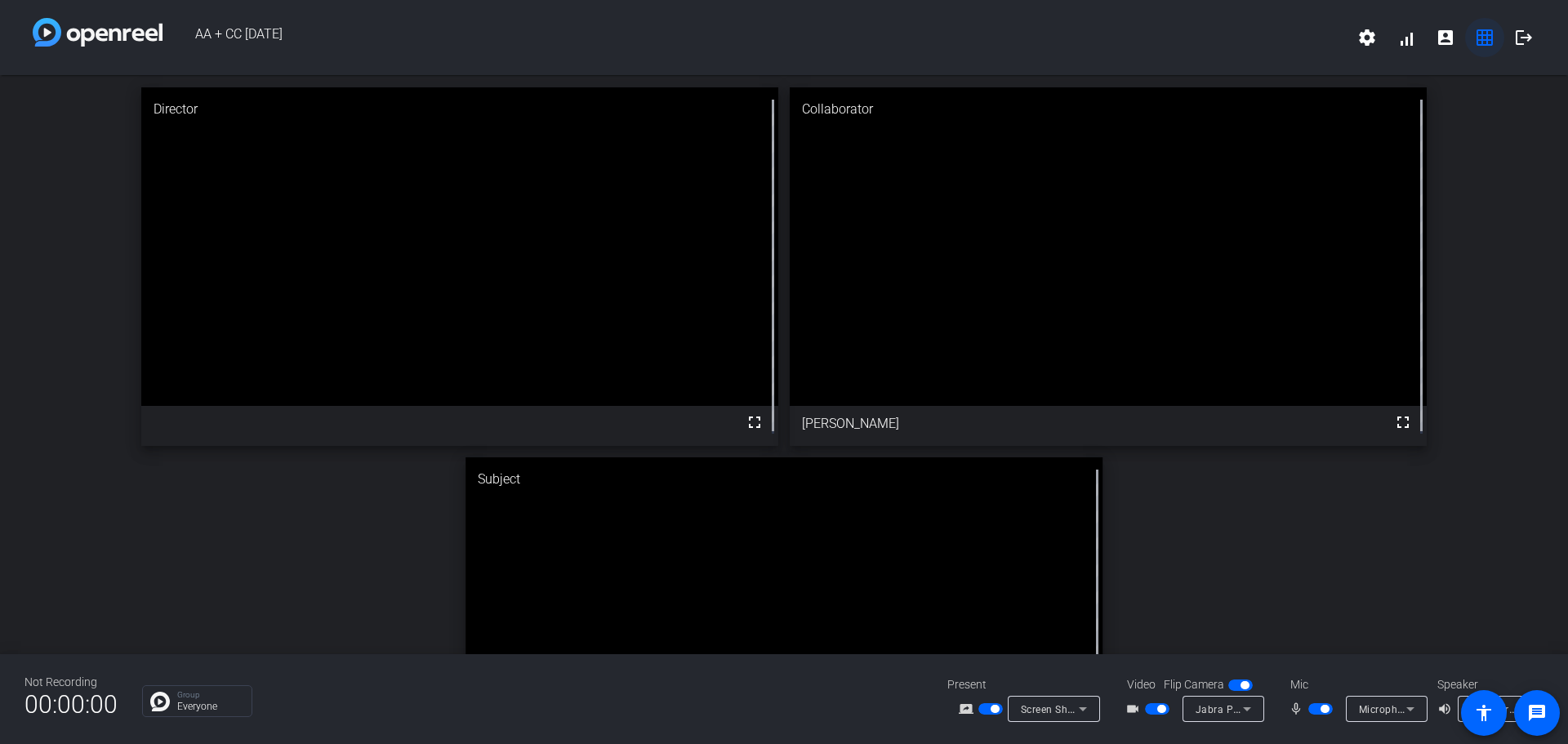
click at [1491, 32] on mat-icon "grid_on" at bounding box center [1485, 38] width 20 height 20
click at [1478, 32] on mat-icon "grid_on" at bounding box center [1485, 38] width 20 height 20
click at [1477, 33] on mat-icon "grid_on" at bounding box center [1485, 38] width 20 height 20
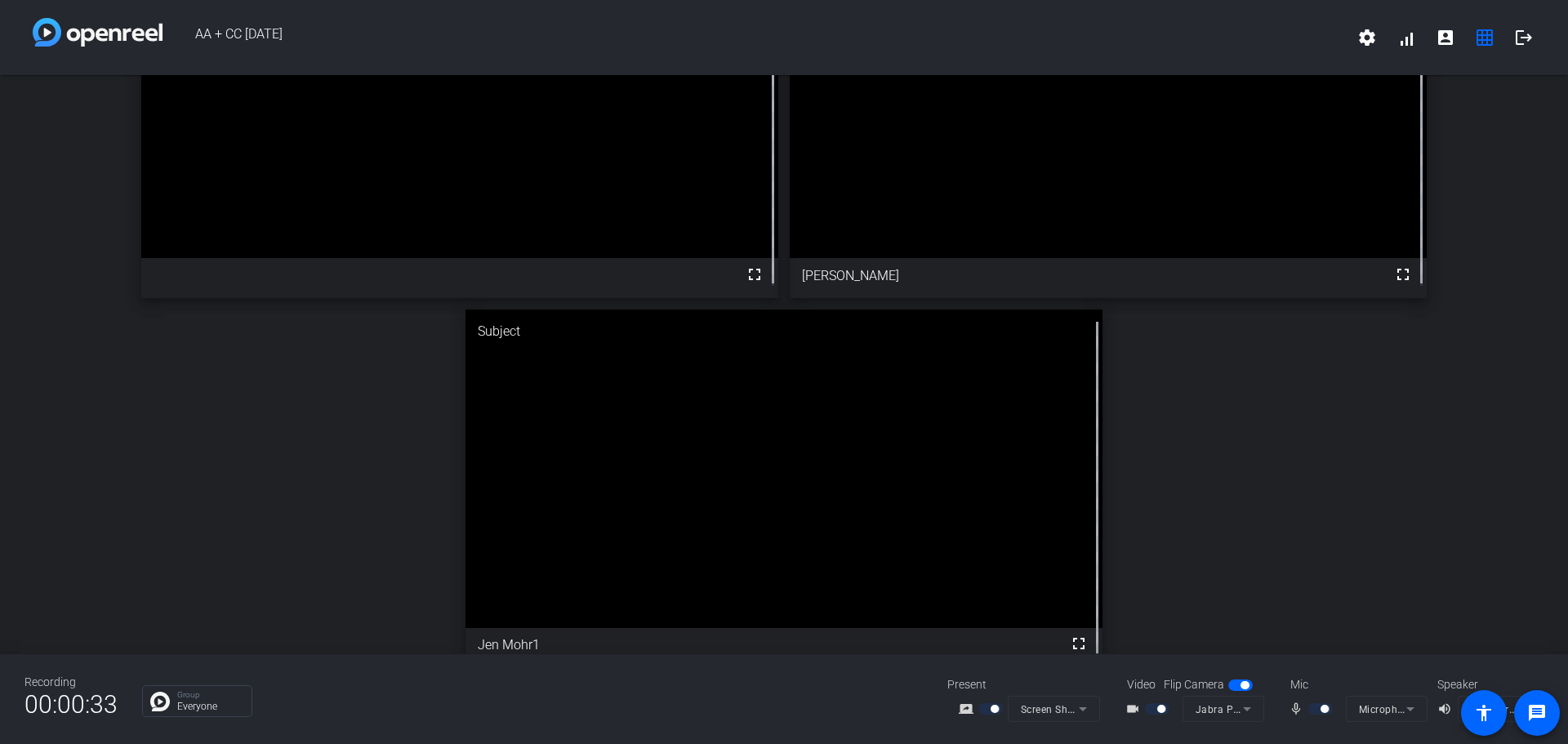
scroll to position [163, 0]
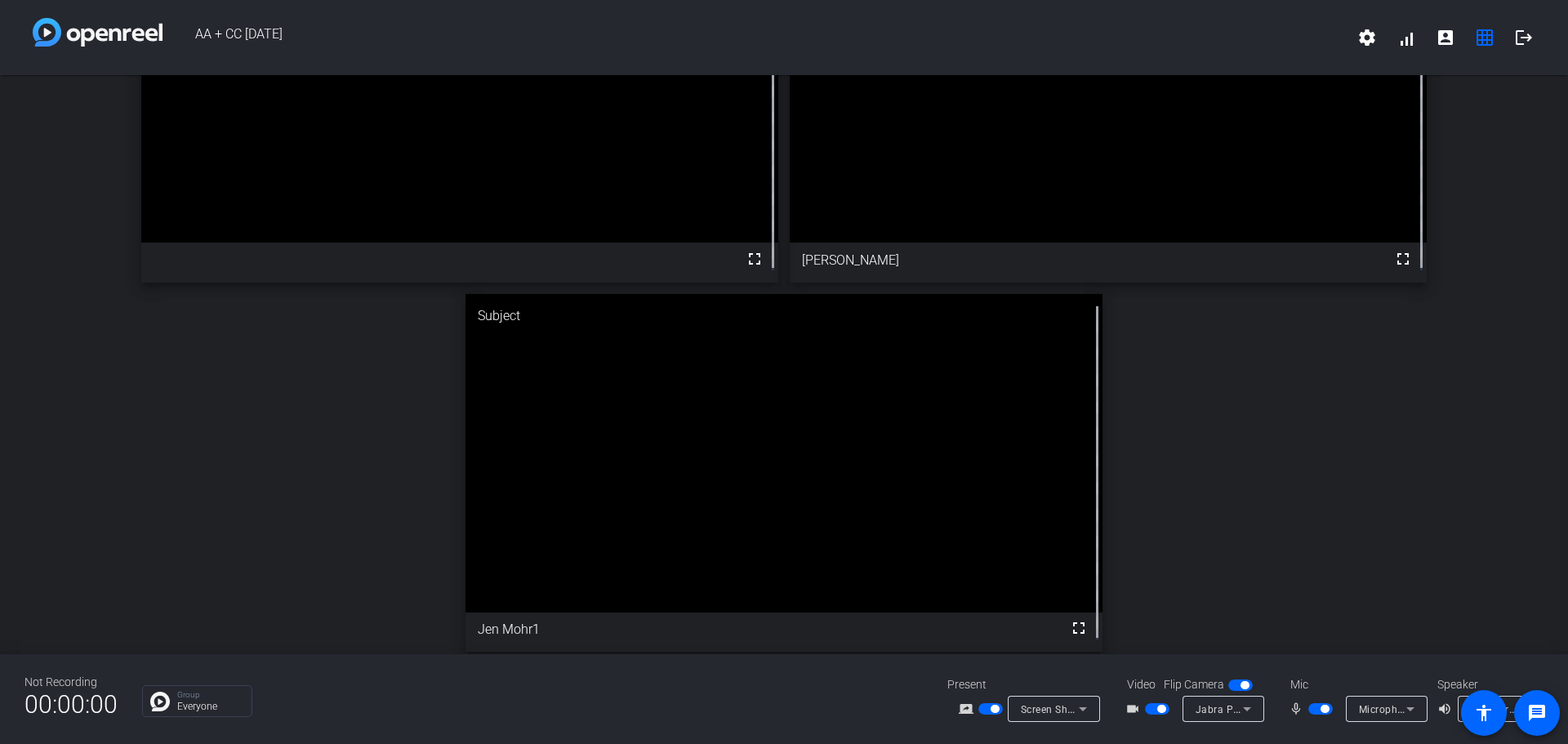
click at [1040, 710] on span "Screen Sharing" at bounding box center [1057, 709] width 72 height 14
click at [1350, 527] on div at bounding box center [784, 372] width 1568 height 744
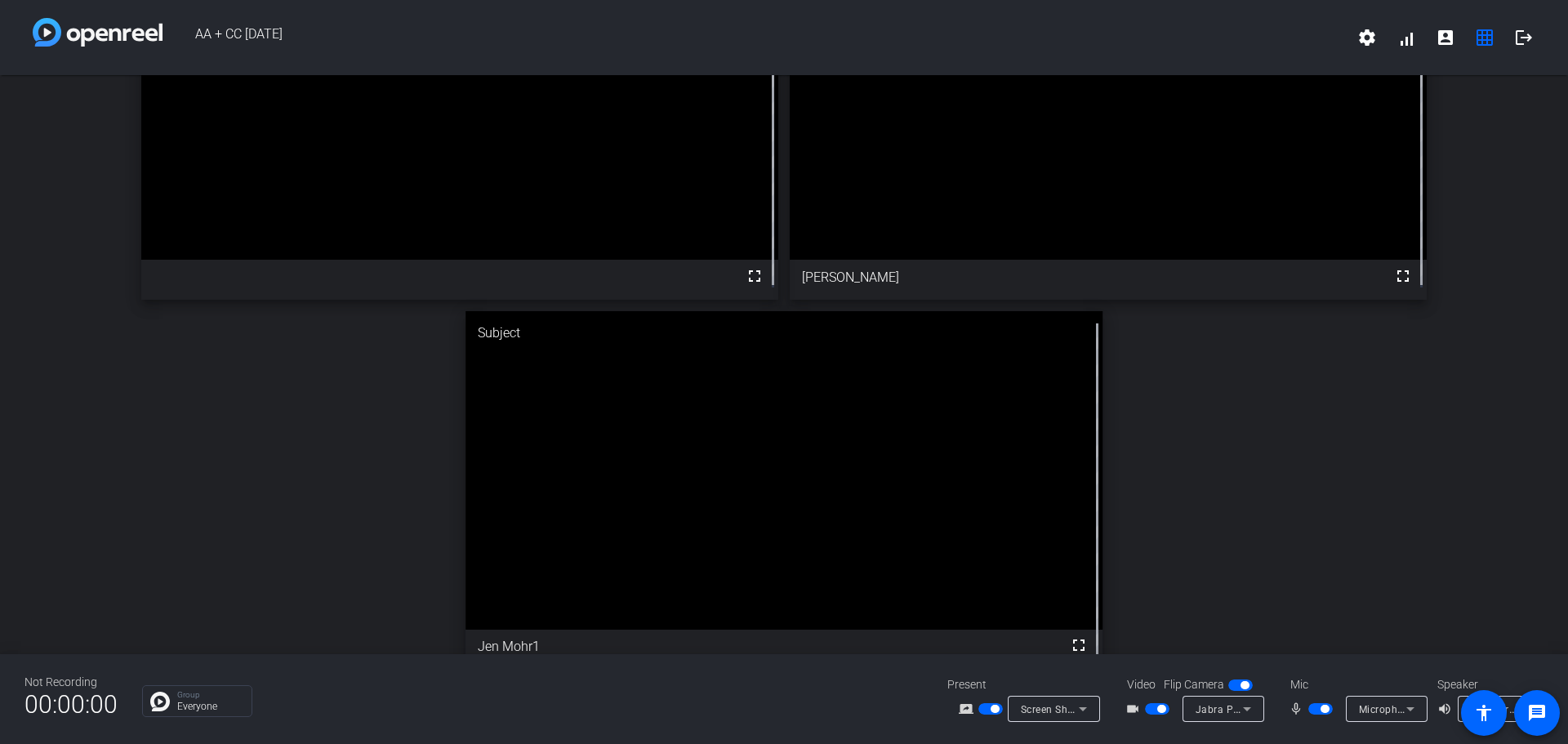
scroll to position [0, 0]
